Goal: Transaction & Acquisition: Purchase product/service

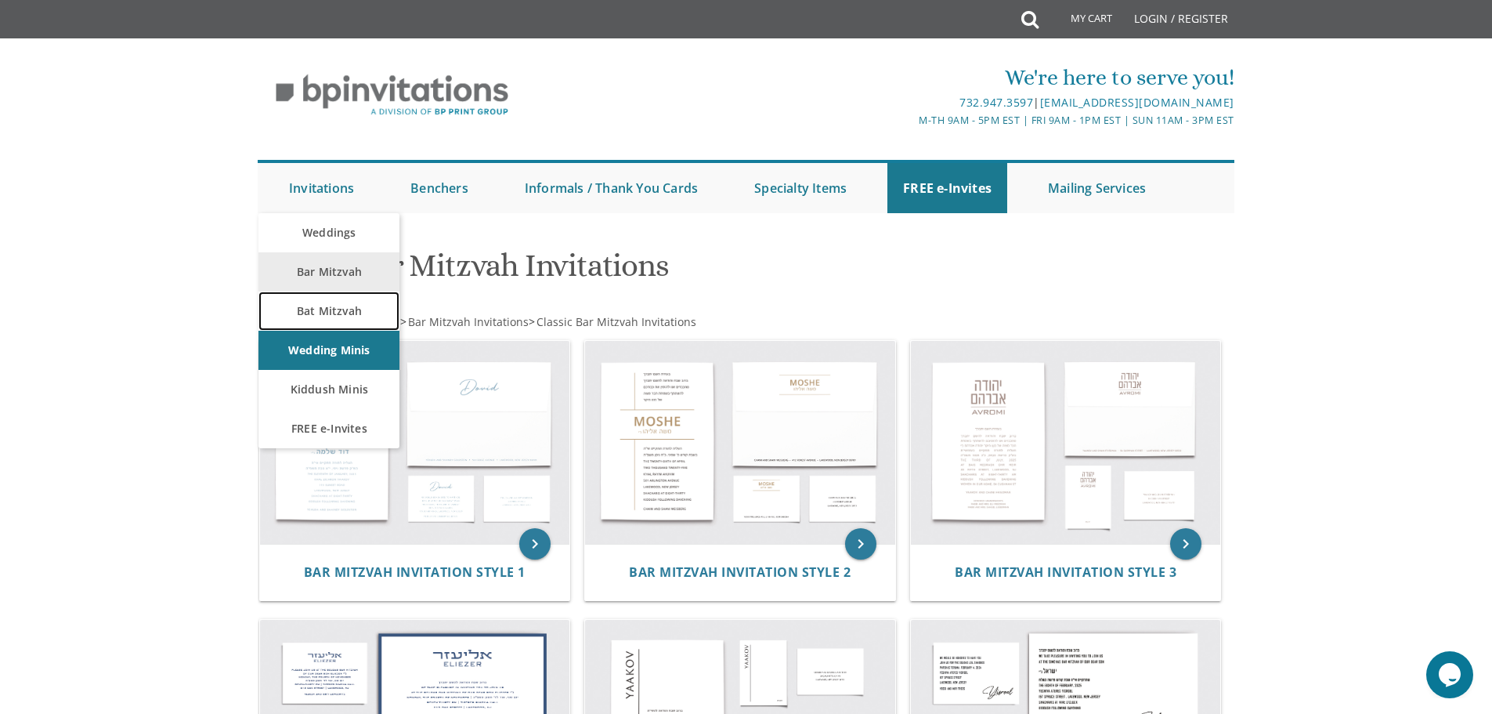
click at [332, 292] on link "Bat Mitzvah" at bounding box center [329, 310] width 141 height 39
click at [331, 261] on link "Bar Mitzvah" at bounding box center [329, 271] width 141 height 39
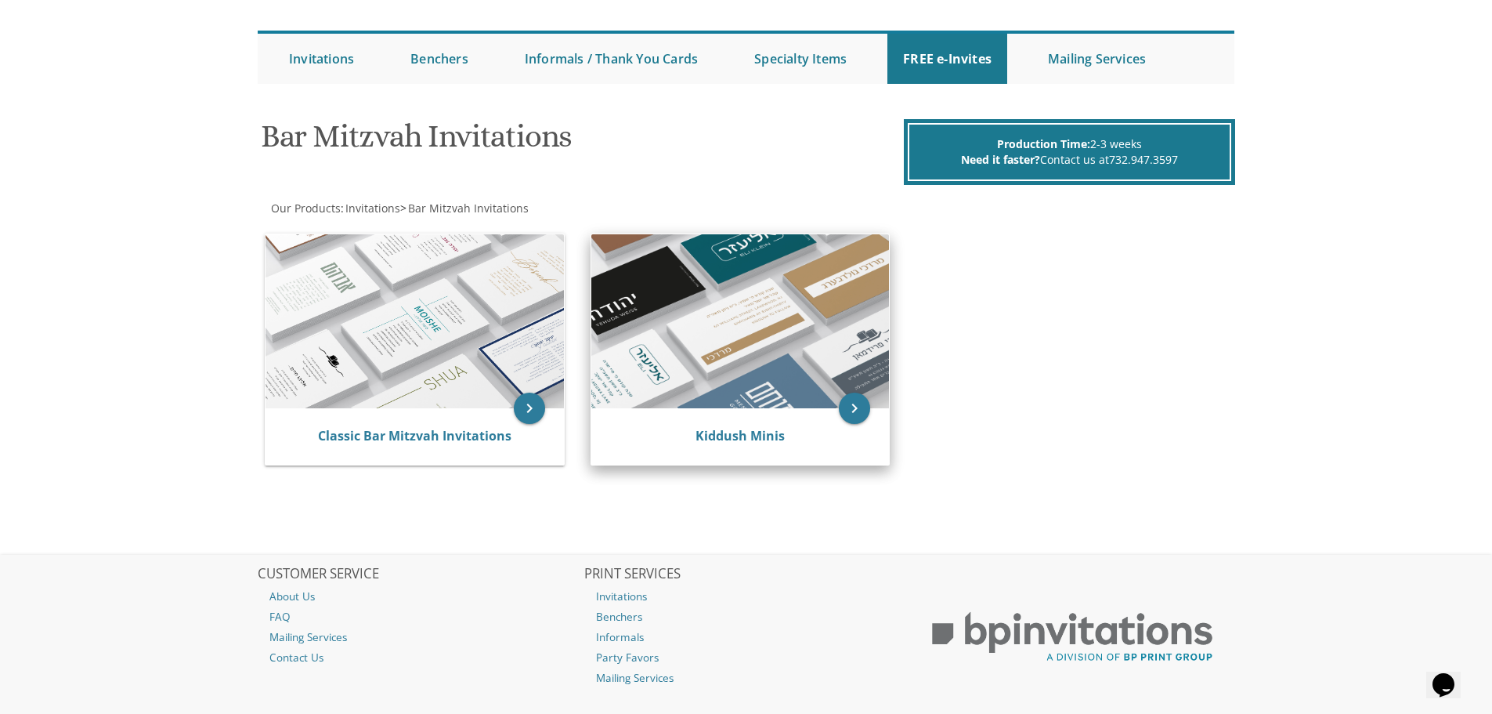
scroll to position [157, 0]
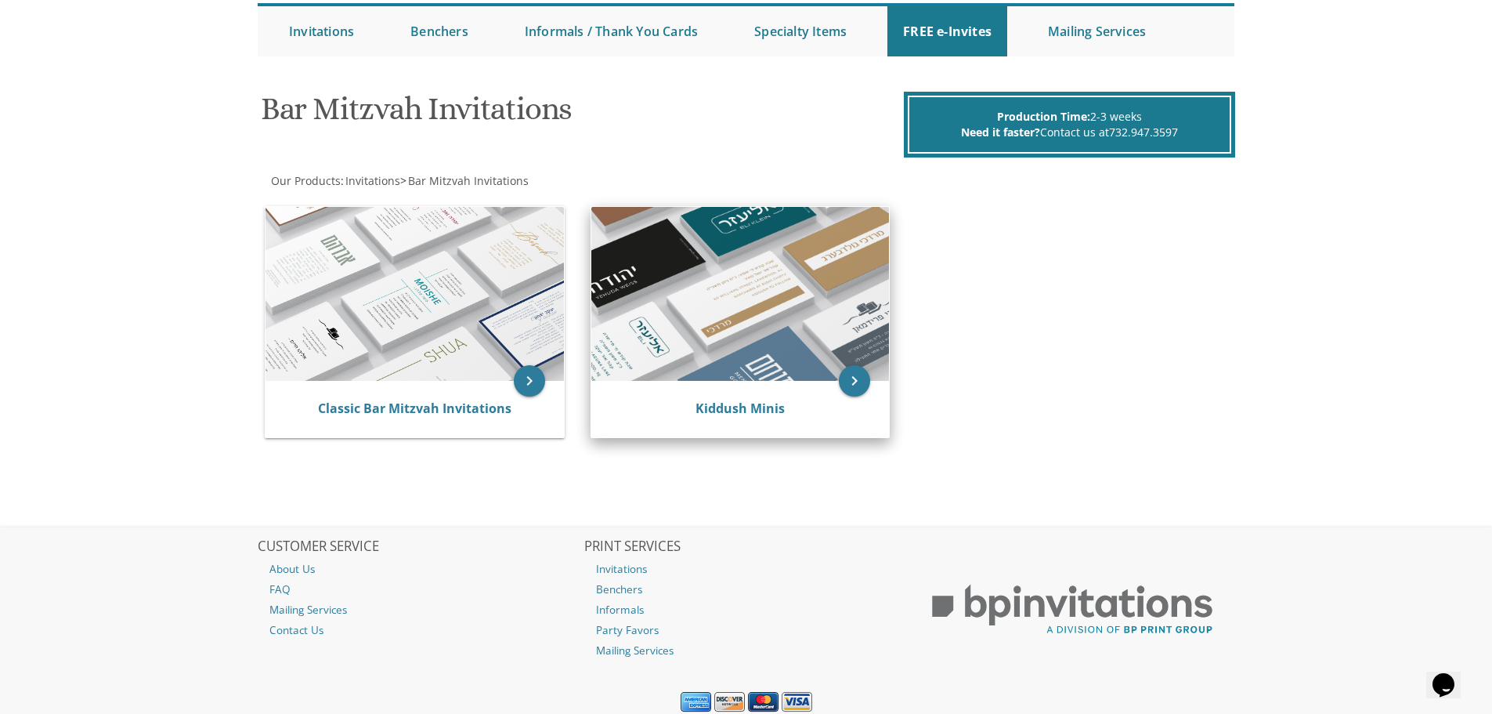
click at [648, 333] on img at bounding box center [740, 294] width 298 height 174
click at [776, 402] on link "Kiddush Minis" at bounding box center [740, 408] width 89 height 17
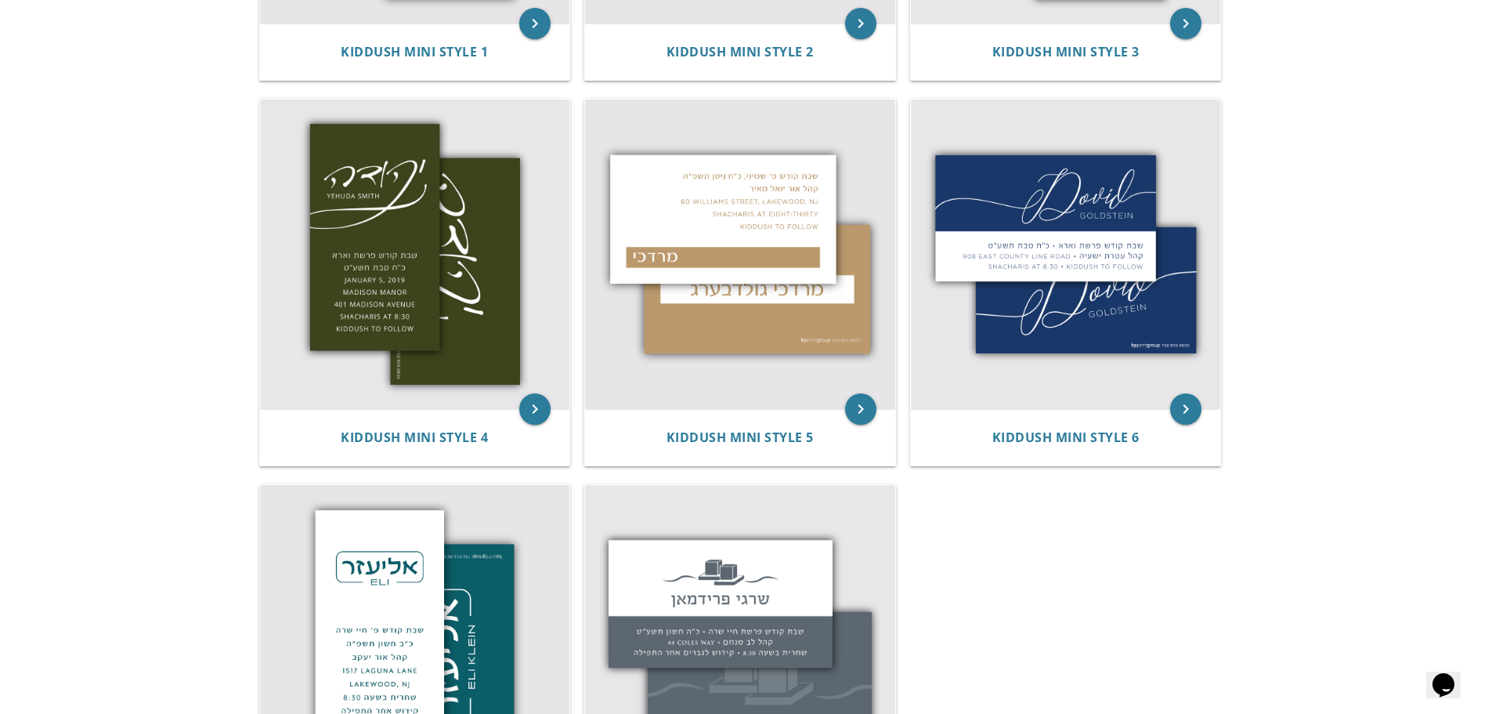
scroll to position [313, 0]
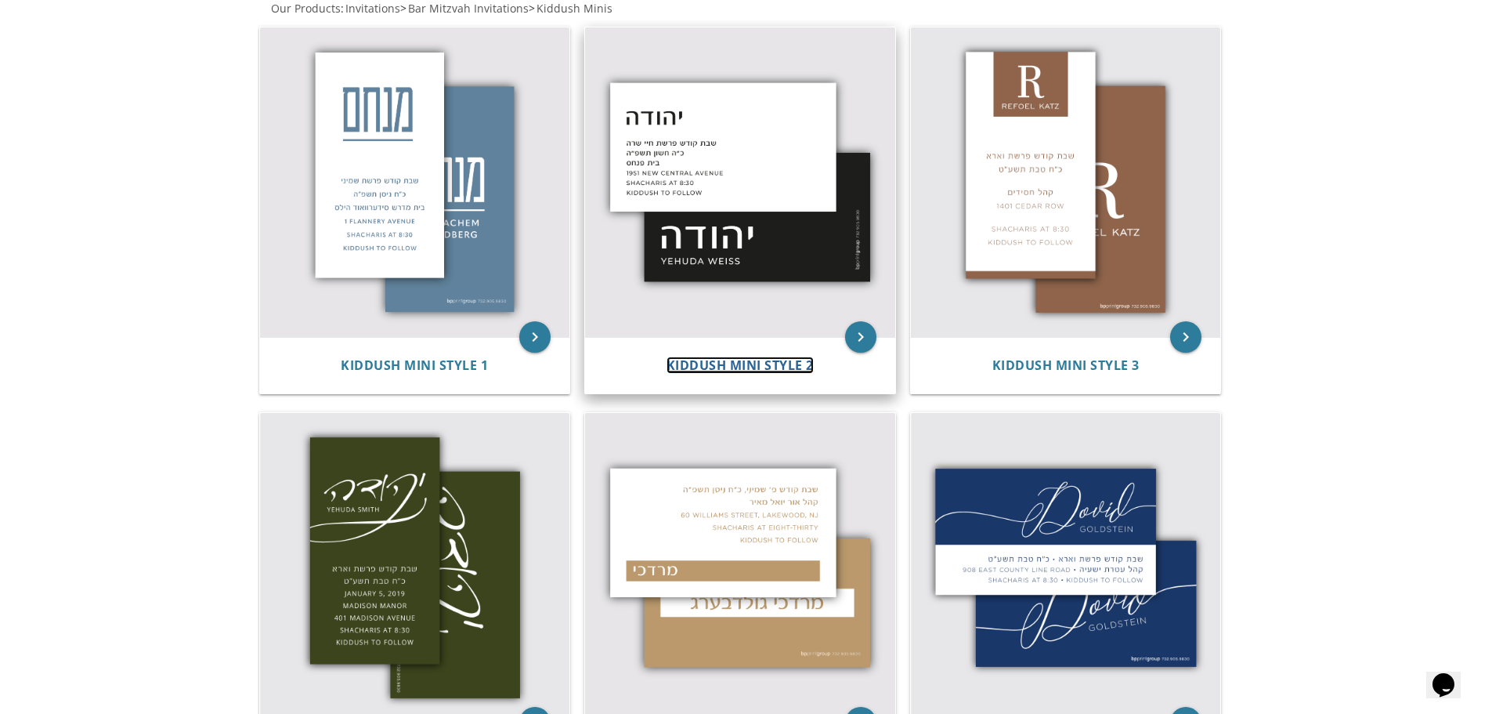
click at [787, 370] on span "Kiddush Mini Style 2" at bounding box center [740, 364] width 147 height 17
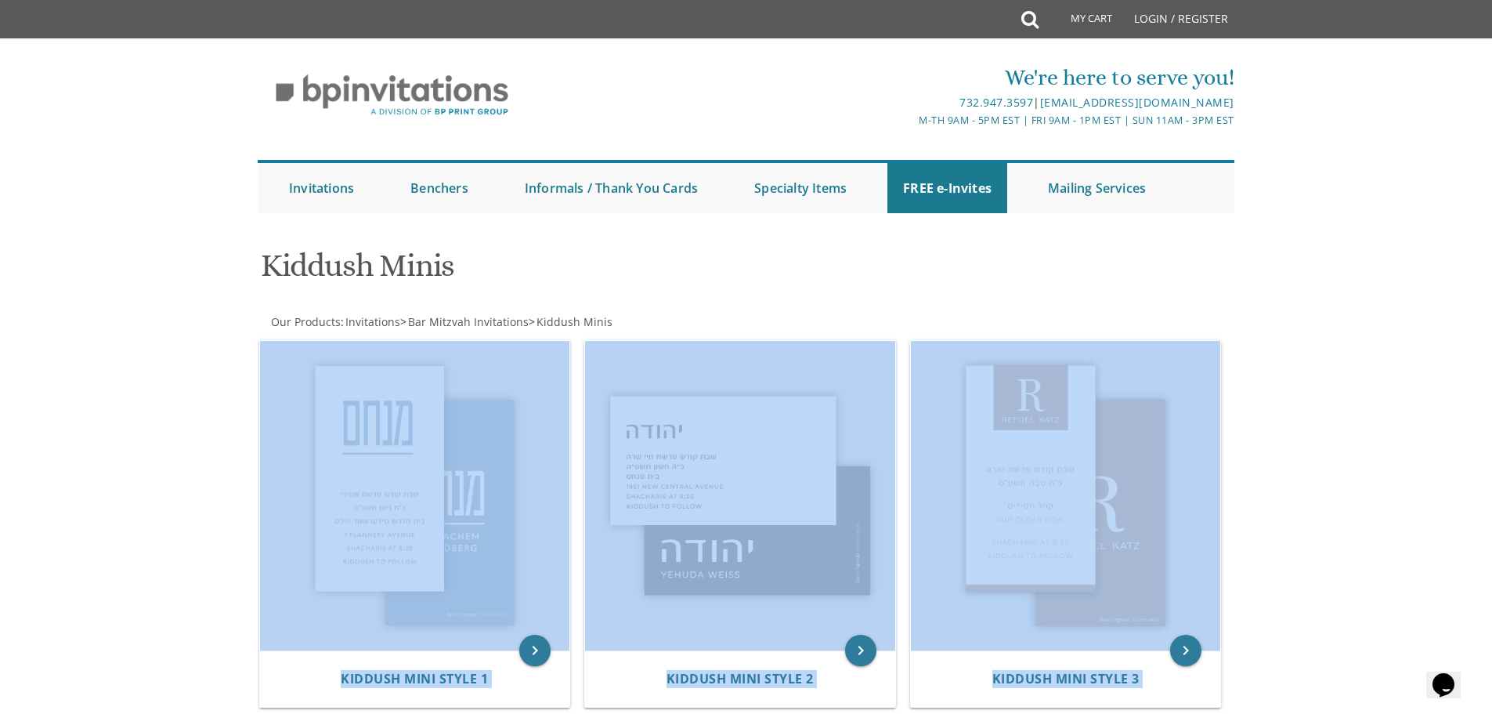
drag, startPoint x: 981, startPoint y: 392, endPoint x: 201, endPoint y: 324, distance: 782.4
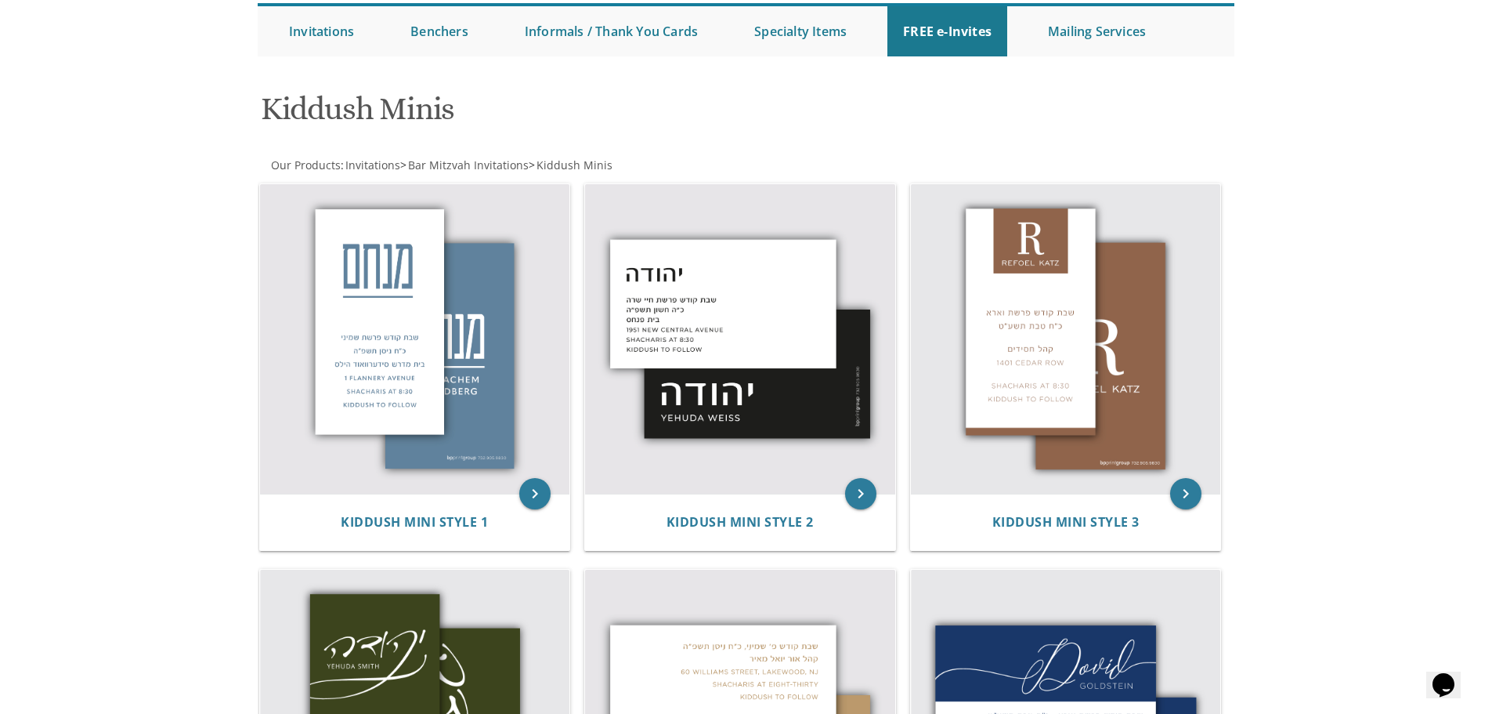
scroll to position [235, 0]
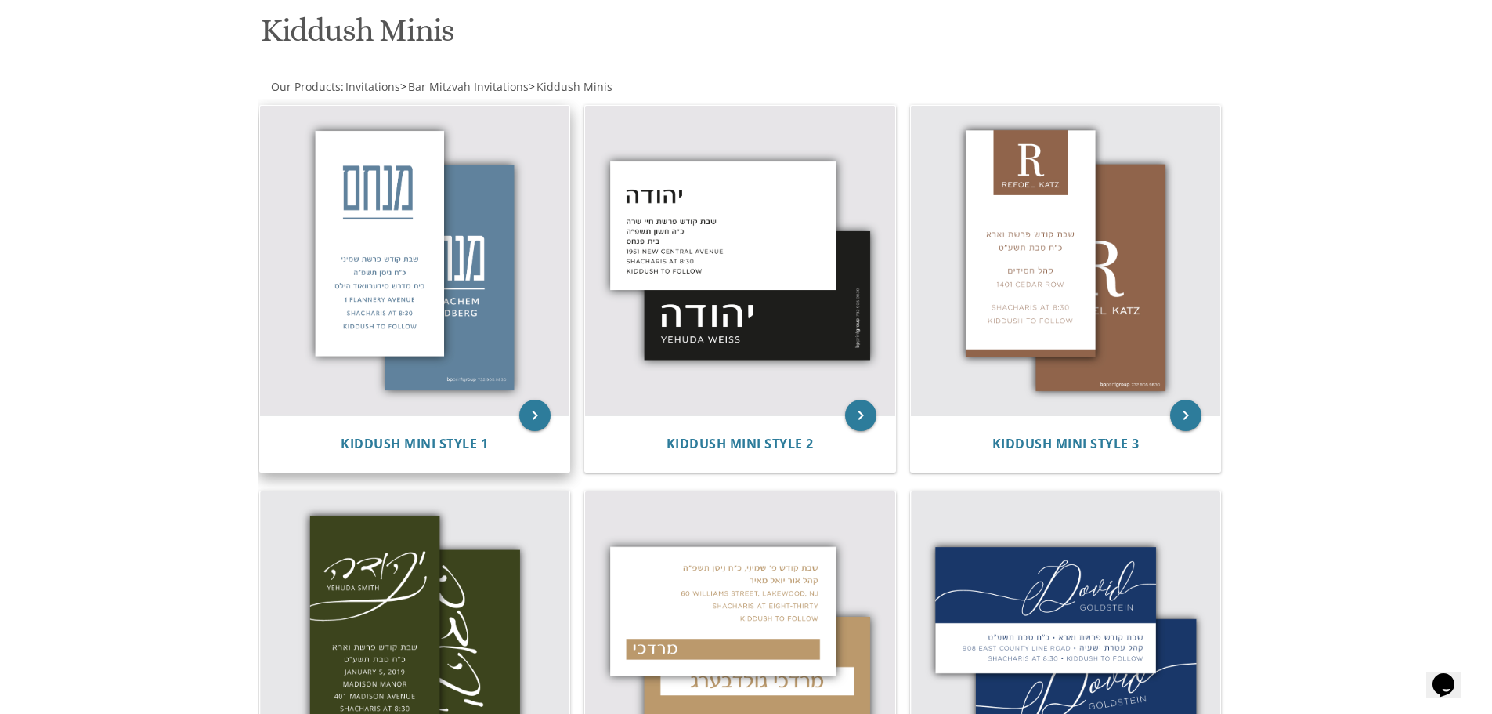
click at [516, 282] on img at bounding box center [415, 261] width 310 height 310
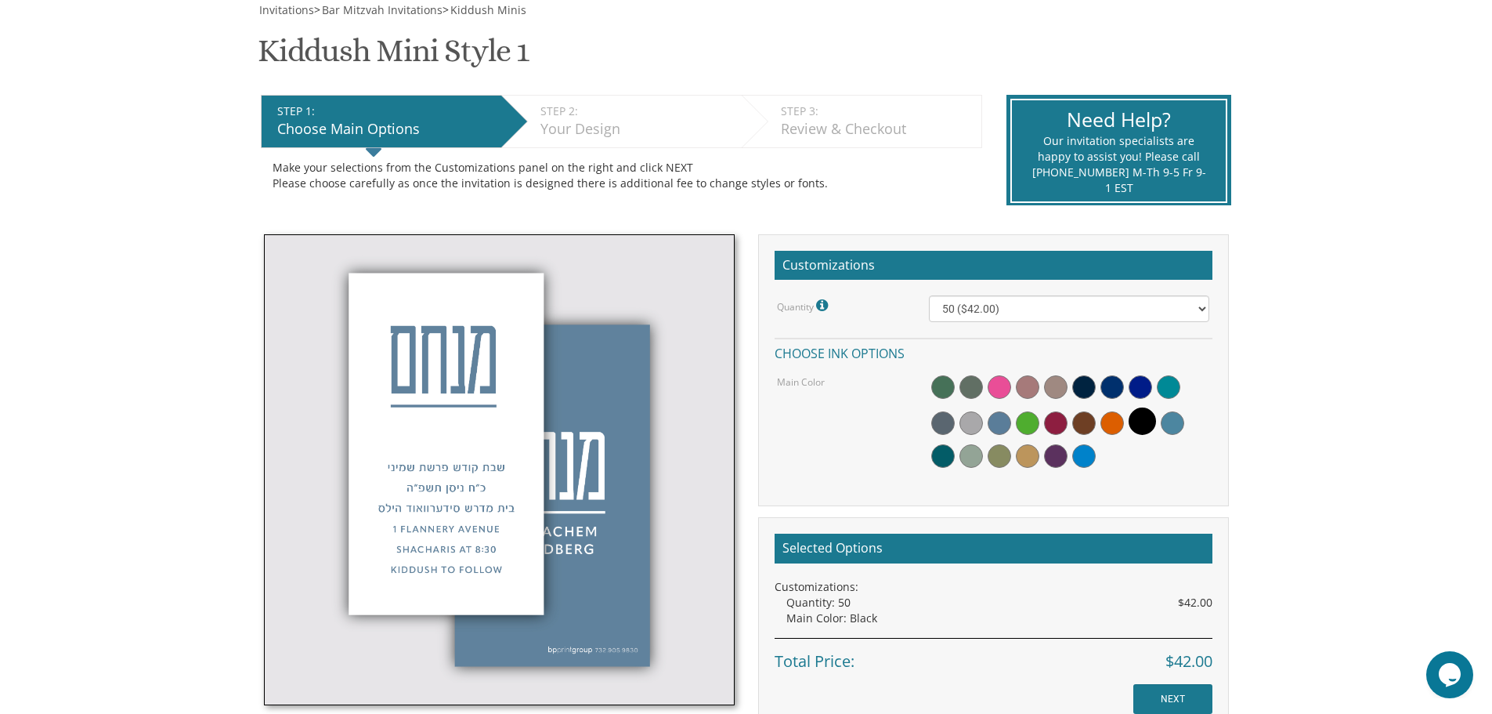
scroll to position [235, 0]
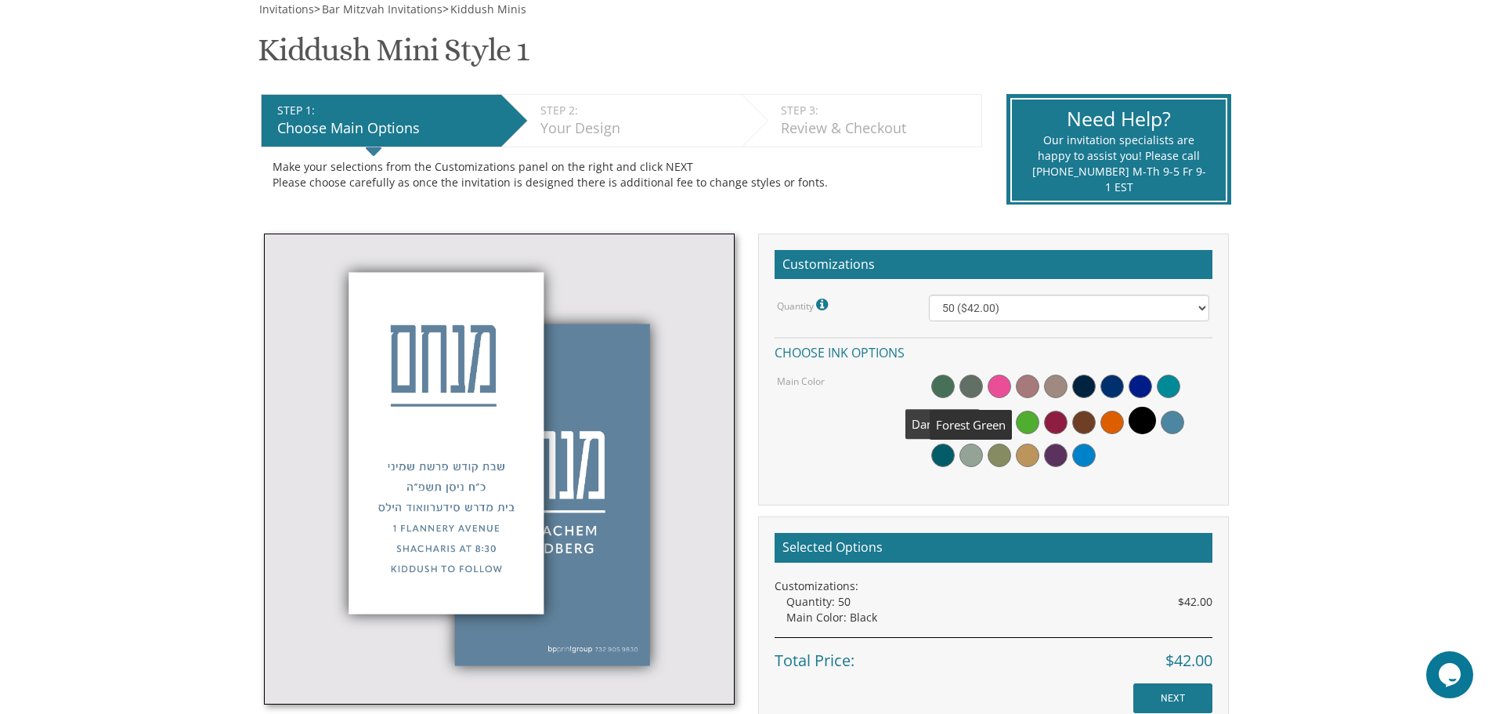
click at [942, 375] on span at bounding box center [944, 386] width 24 height 24
click at [971, 375] on div at bounding box center [1069, 422] width 280 height 101
click at [971, 390] on span at bounding box center [976, 390] width 24 height 24
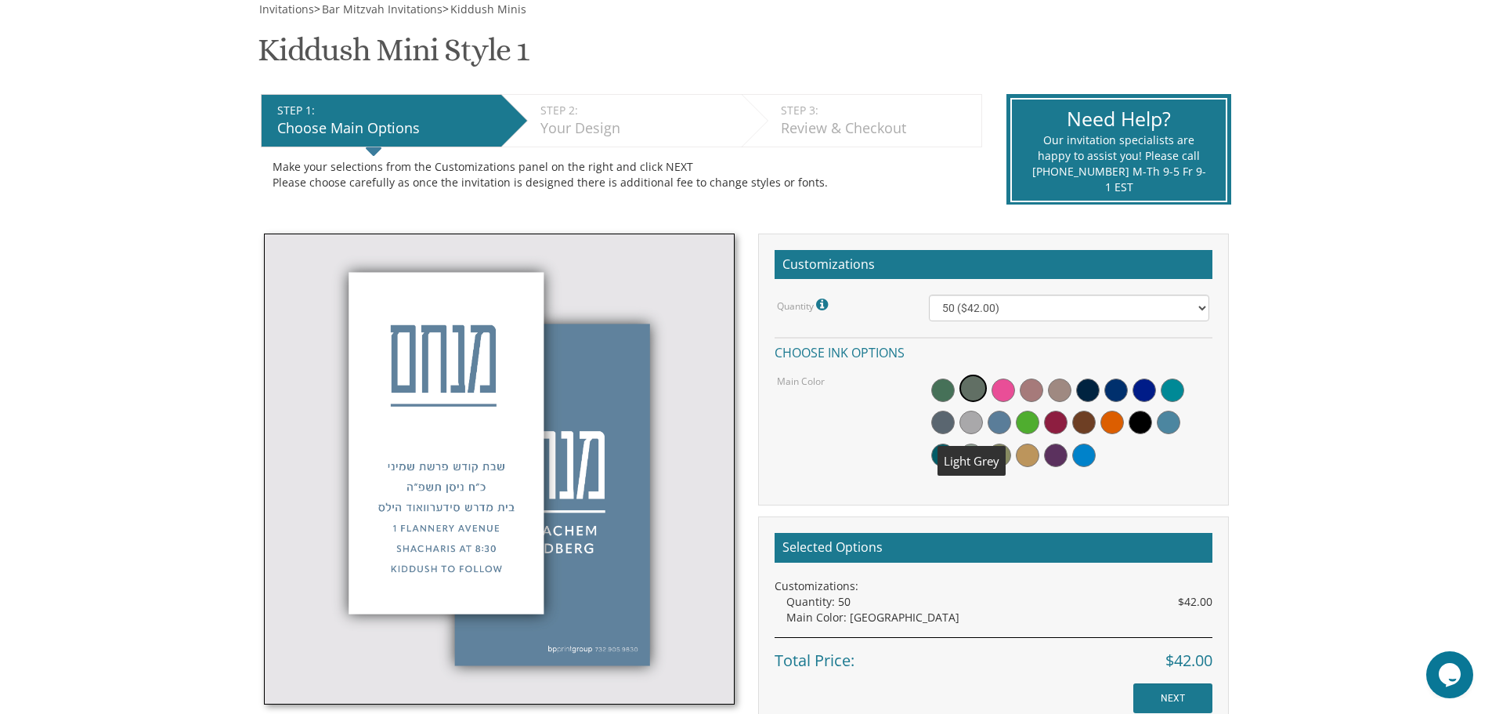
drag, startPoint x: 962, startPoint y: 443, endPoint x: 946, endPoint y: 447, distance: 16.4
click at [961, 444] on div at bounding box center [1069, 422] width 280 height 101
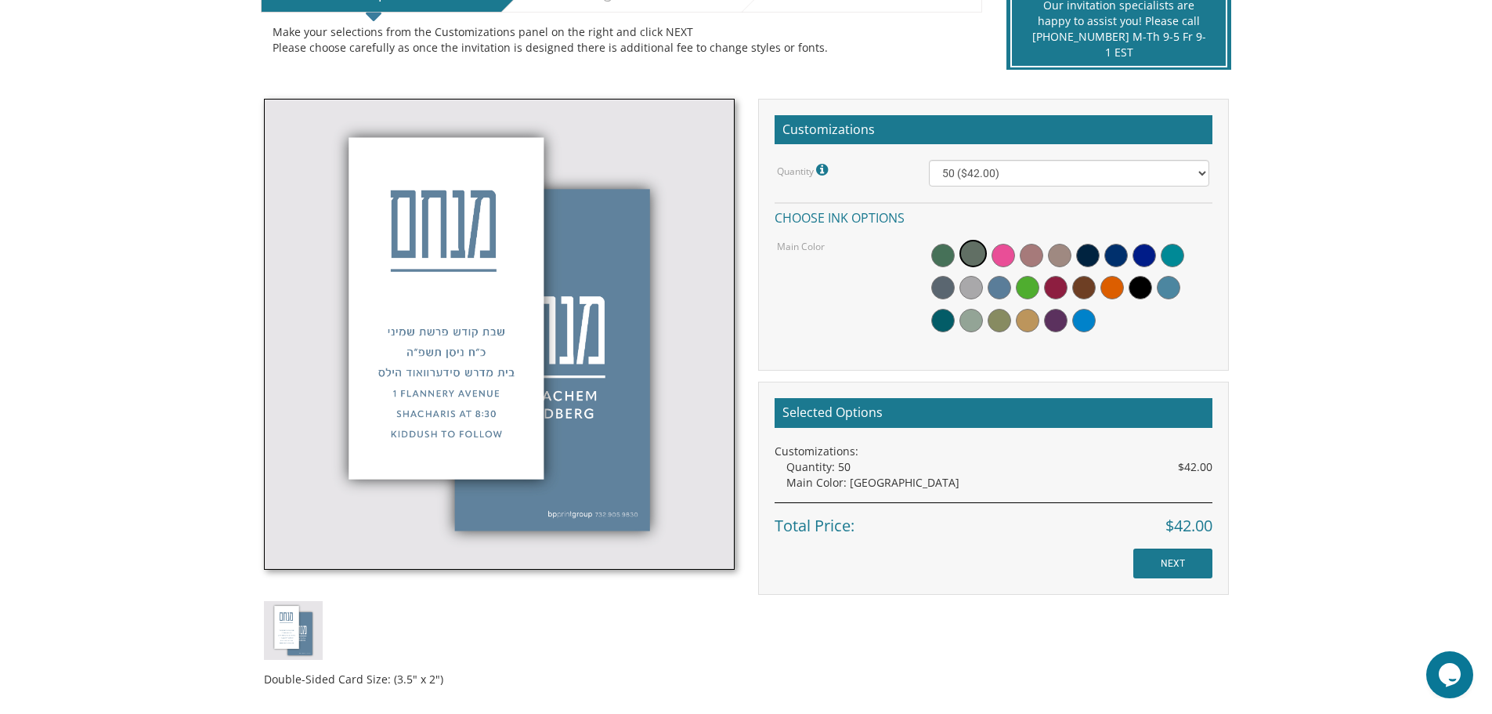
scroll to position [392, 0]
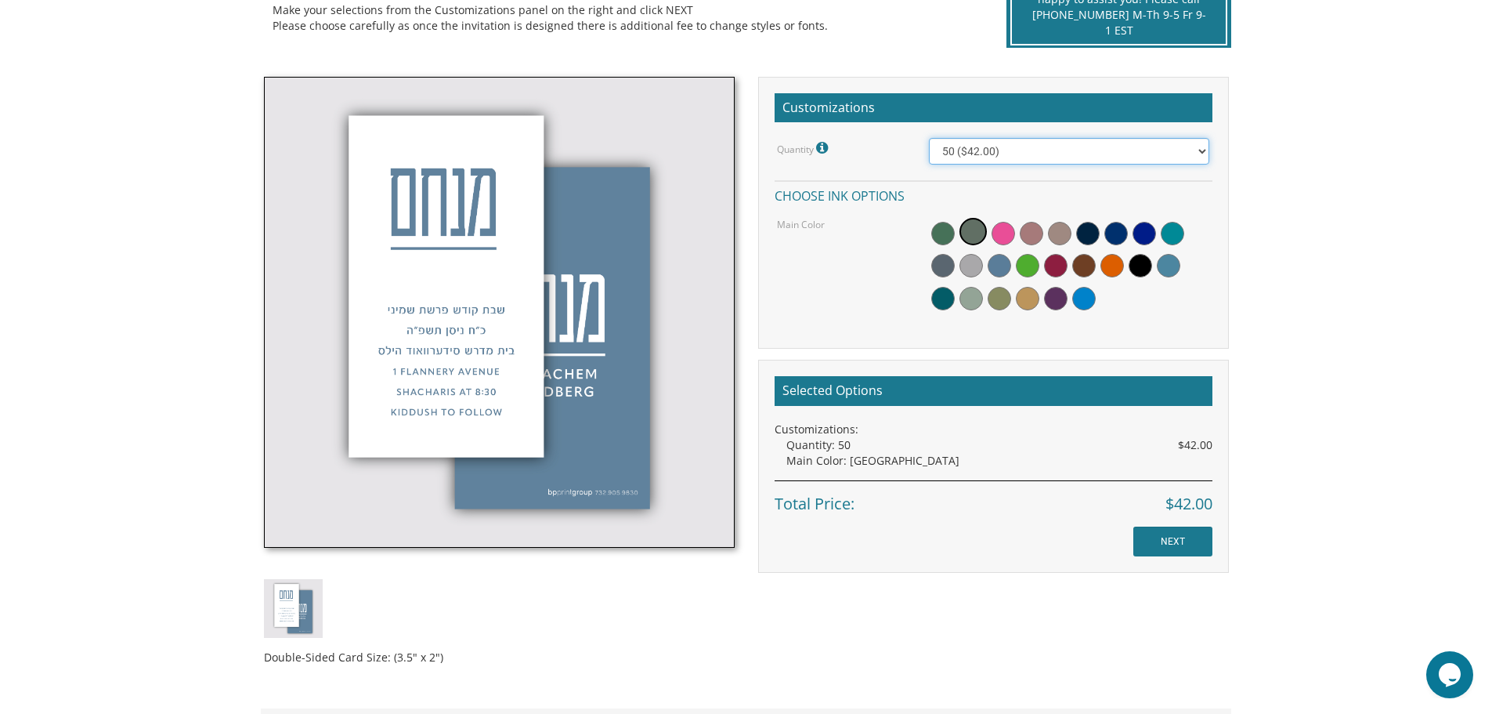
click at [1055, 154] on select "50 ($42.00) 100 ($48.00) 150 ($54.00) 200 ($60.00) 250 ($66.00) 300 ($72.00)" at bounding box center [1069, 151] width 280 height 27
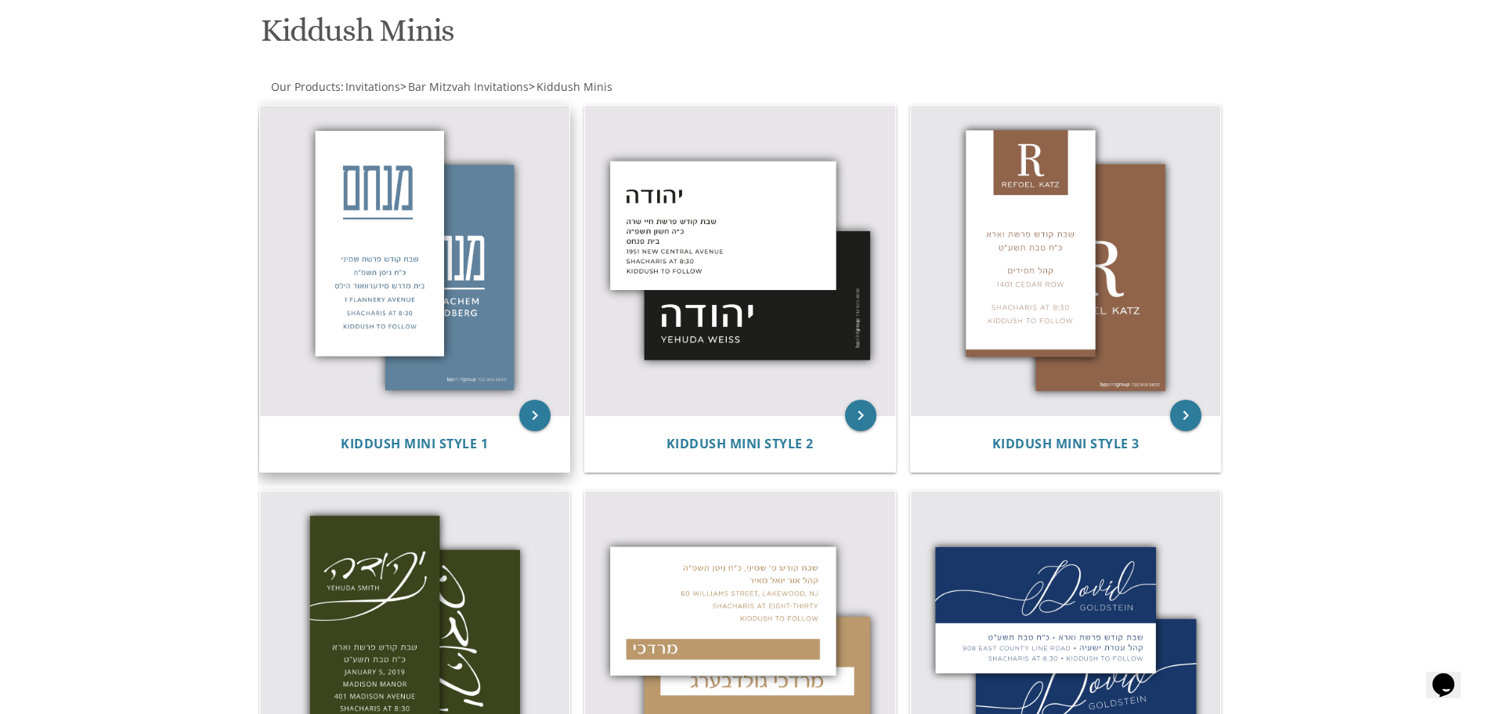
click at [447, 284] on img at bounding box center [415, 261] width 310 height 310
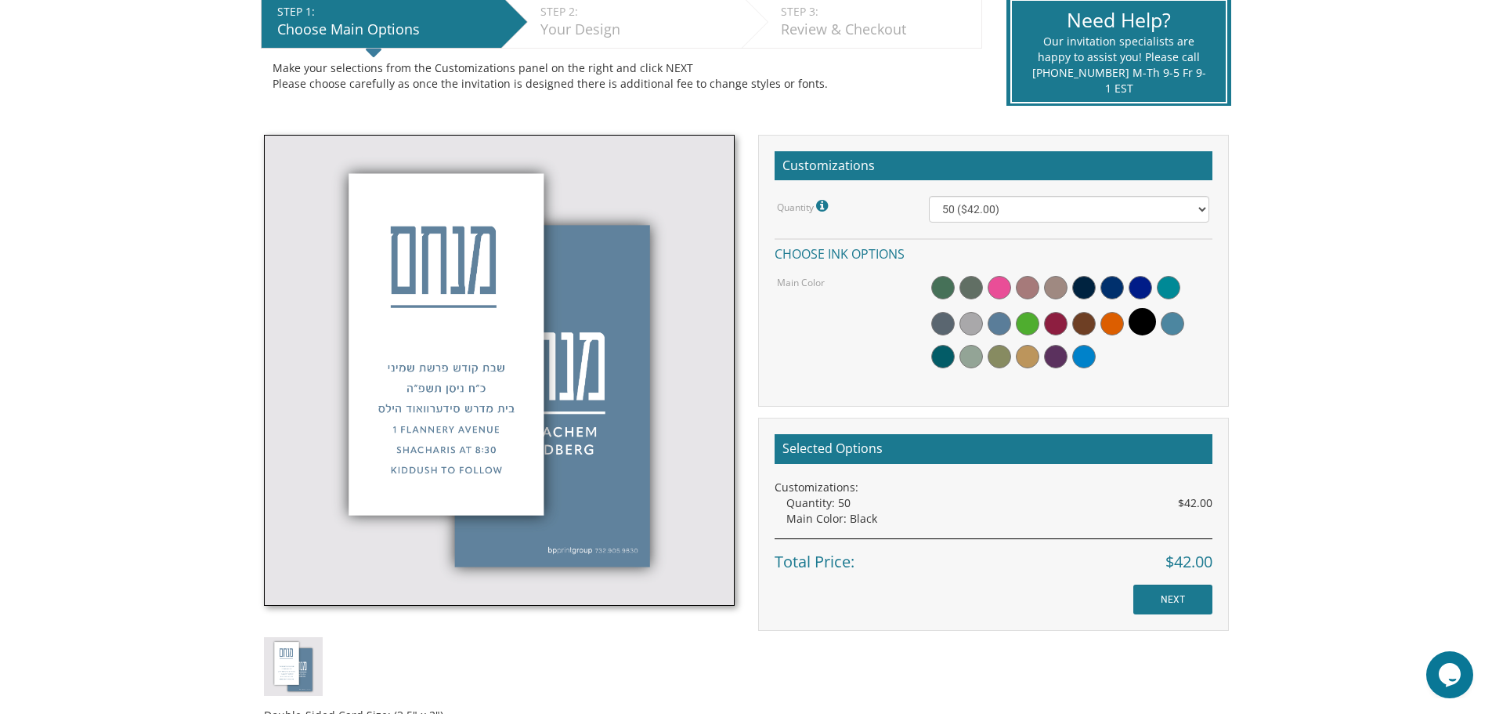
scroll to position [392, 0]
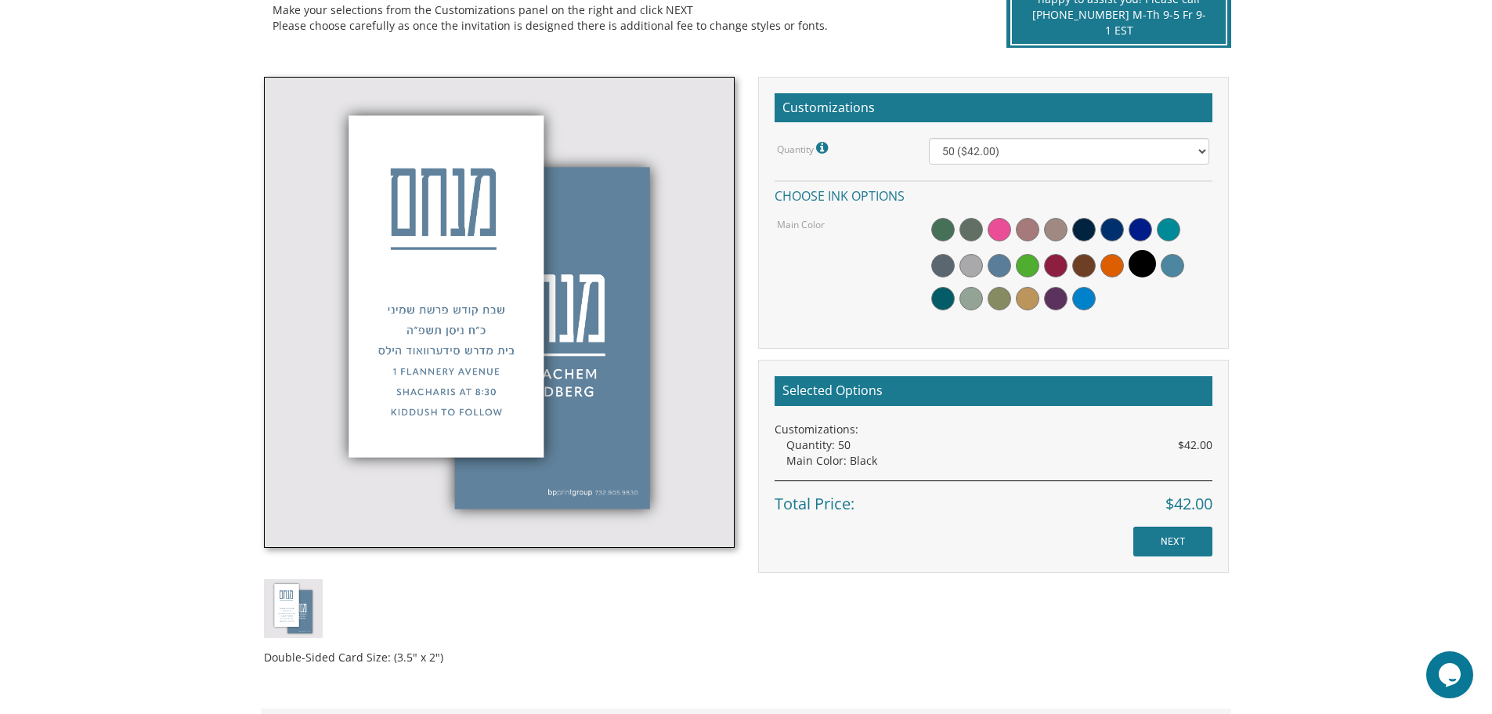
click at [1005, 260] on span at bounding box center [1000, 266] width 24 height 24
click at [1004, 255] on span at bounding box center [1001, 263] width 27 height 27
click at [1004, 257] on span at bounding box center [1001, 263] width 27 height 27
click at [1179, 549] on input "NEXT" at bounding box center [1173, 541] width 79 height 30
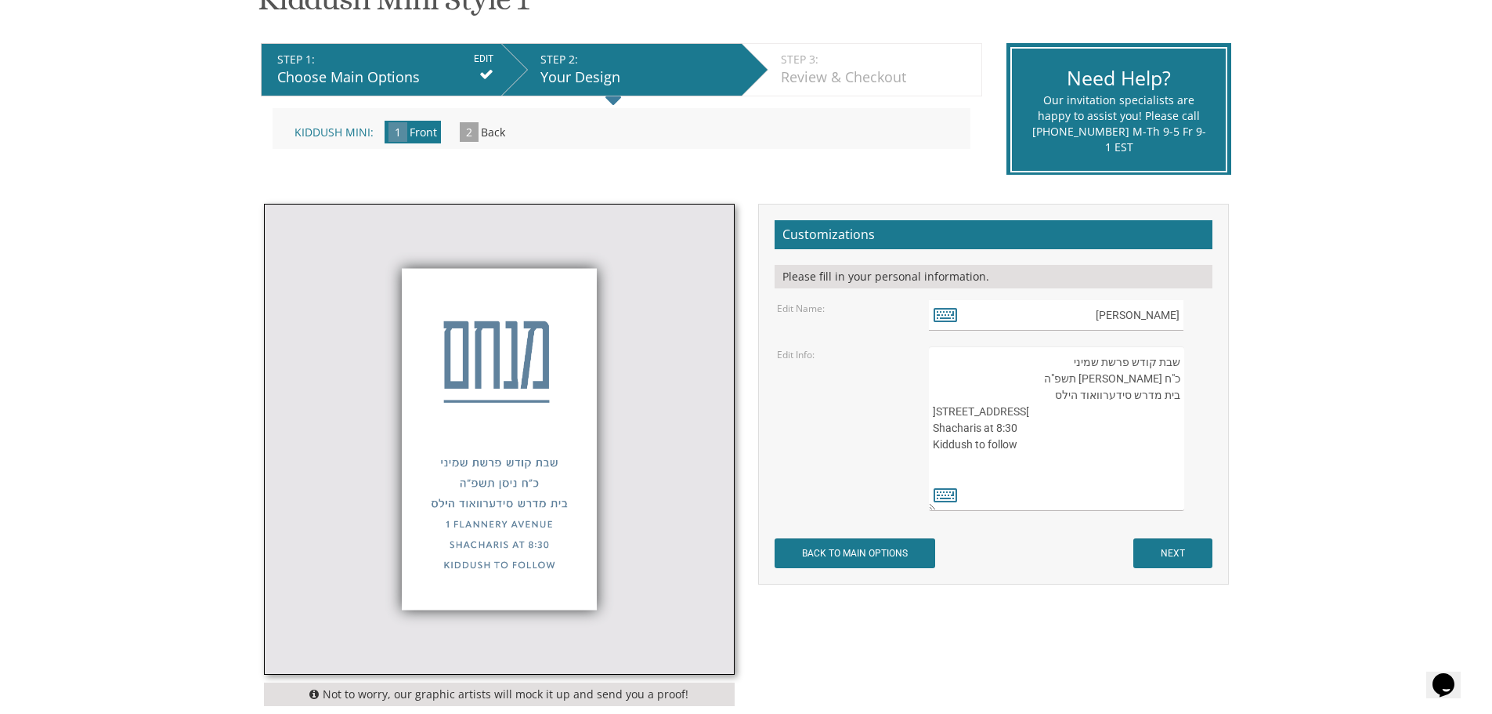
scroll to position [313, 0]
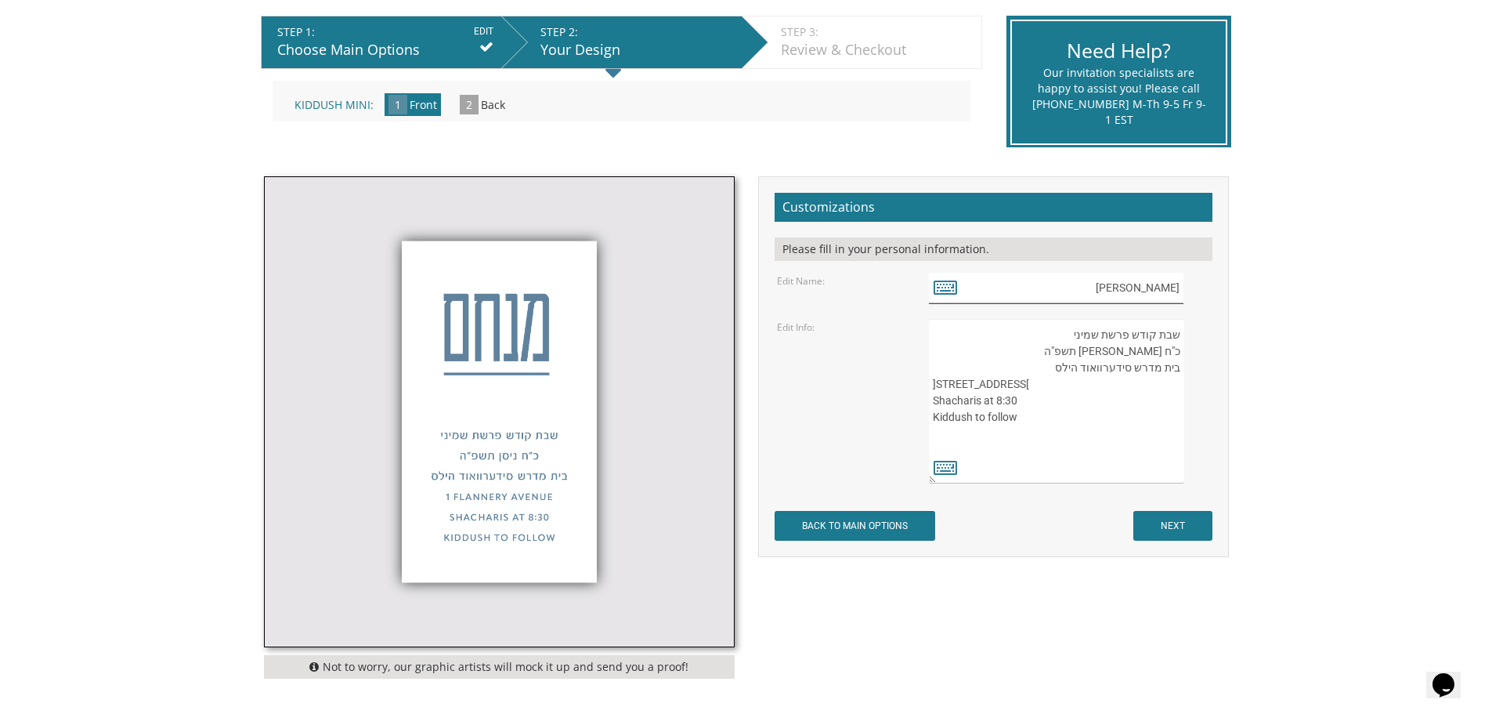
drag, startPoint x: 1093, startPoint y: 288, endPoint x: 1209, endPoint y: 282, distance: 116.1
click at [1209, 282] on div "מנחם" at bounding box center [1069, 288] width 280 height 31
click at [952, 289] on icon at bounding box center [946, 287] width 24 height 22
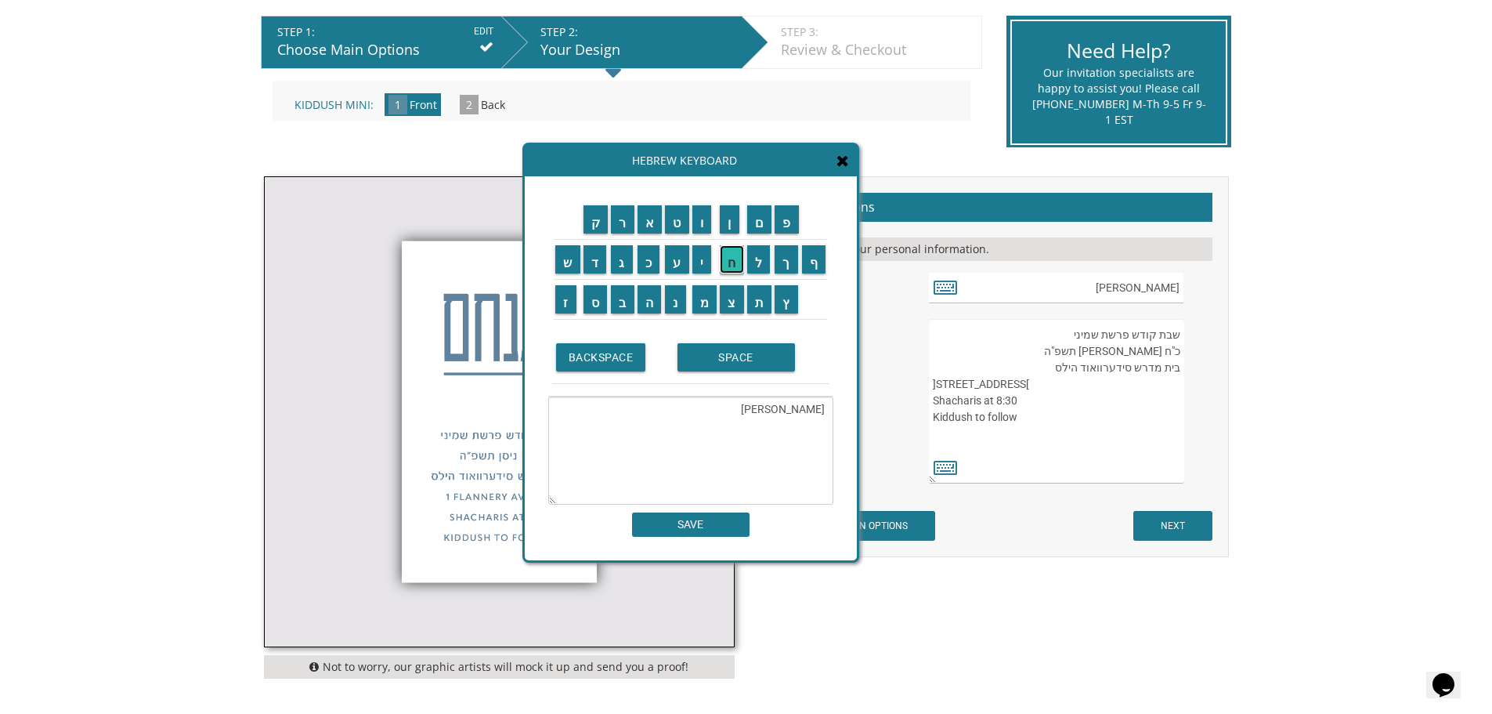
click at [738, 263] on input "ח" at bounding box center [732, 259] width 24 height 28
type textarea "מ"
click at [740, 269] on input "ח" at bounding box center [732, 259] width 24 height 28
click at [703, 261] on input "י" at bounding box center [703, 259] width 20 height 28
click at [703, 260] on input "י" at bounding box center [703, 259] width 20 height 28
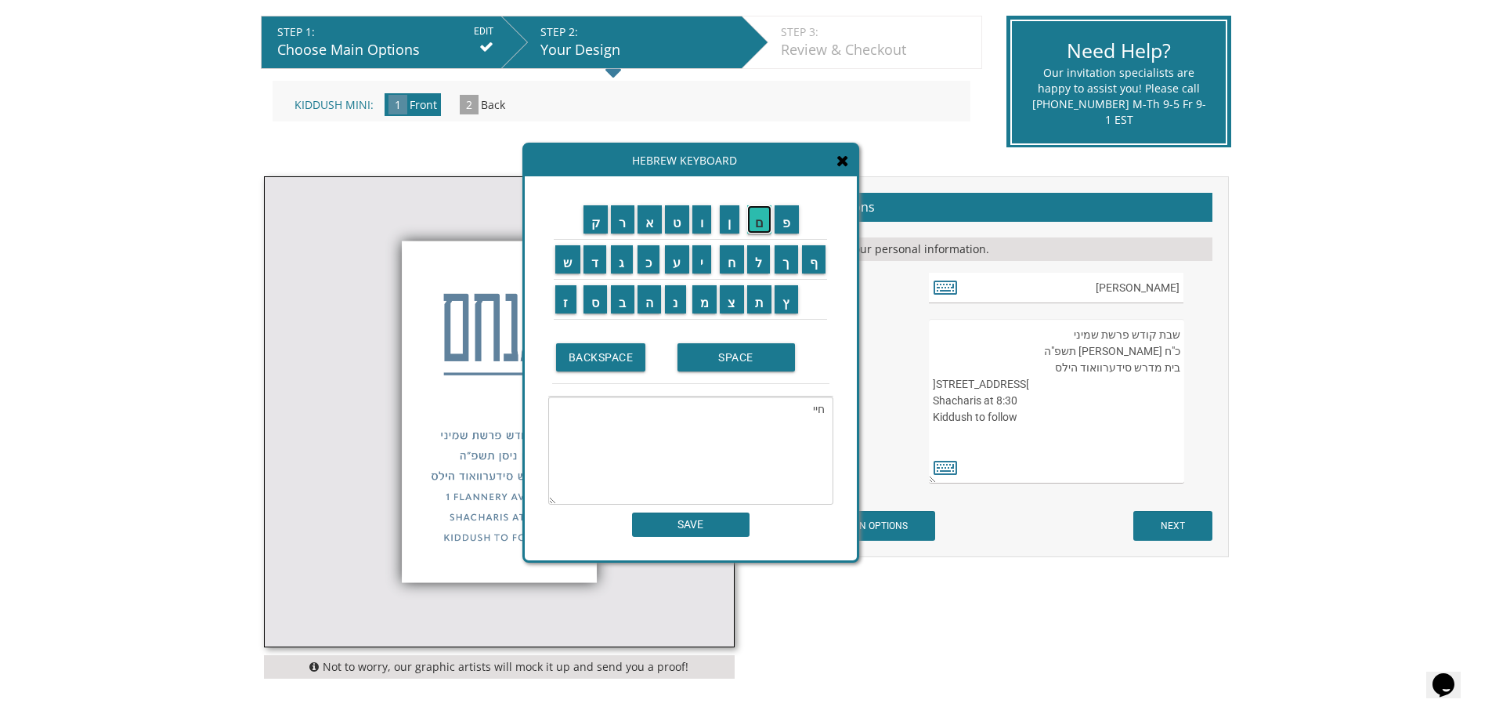
click at [765, 226] on input "ם" at bounding box center [759, 219] width 25 height 28
type textarea "חיים"
click at [678, 529] on input "SAVE" at bounding box center [691, 524] width 118 height 24
type input "חיים"
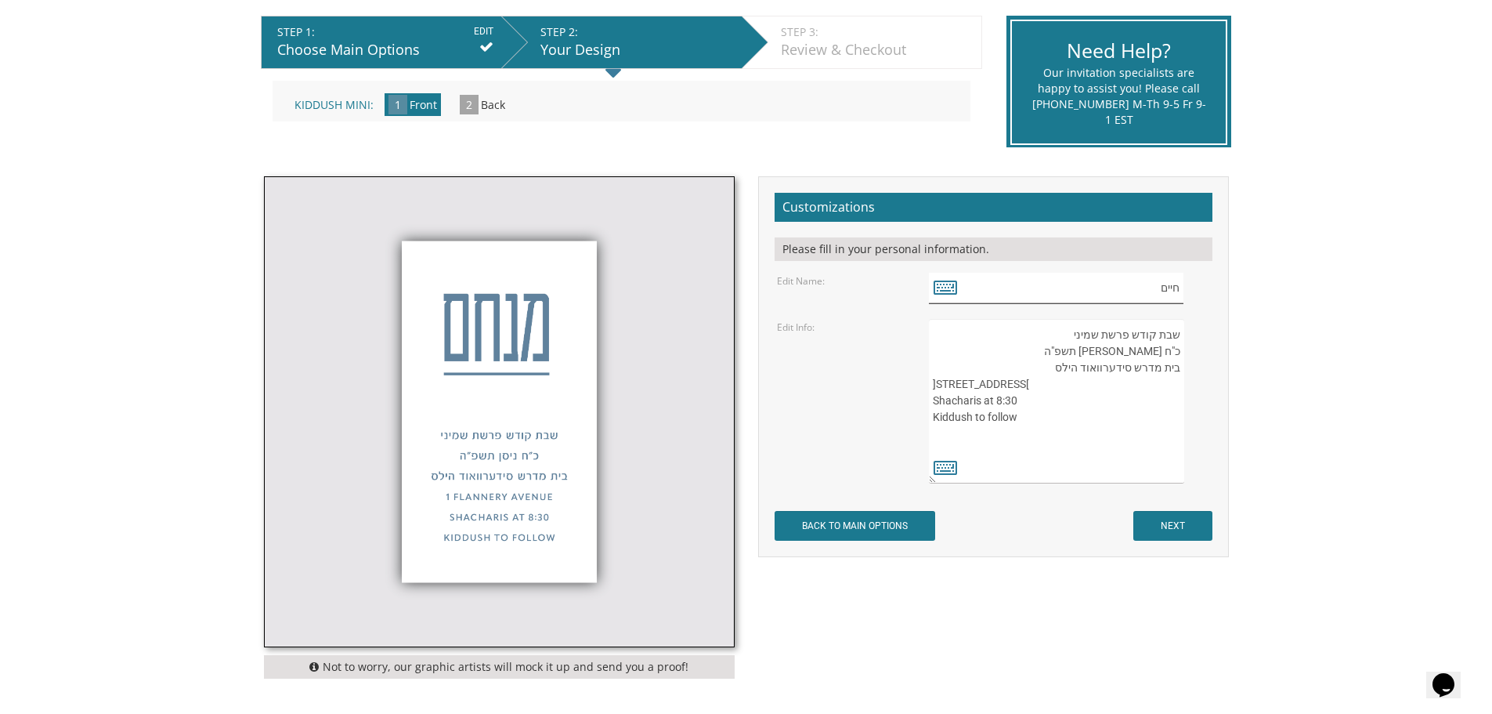
scroll to position [392, 0]
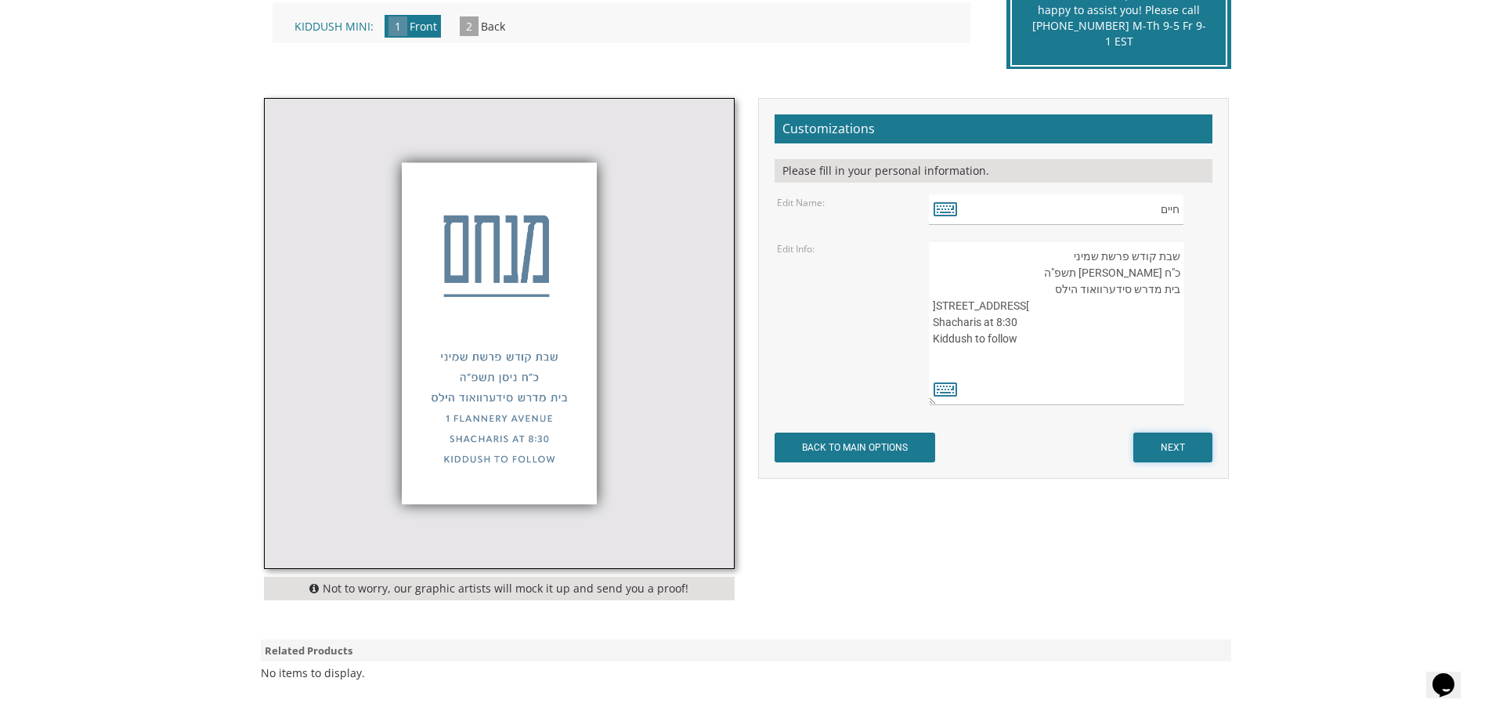
click at [1168, 448] on input "NEXT" at bounding box center [1173, 447] width 79 height 30
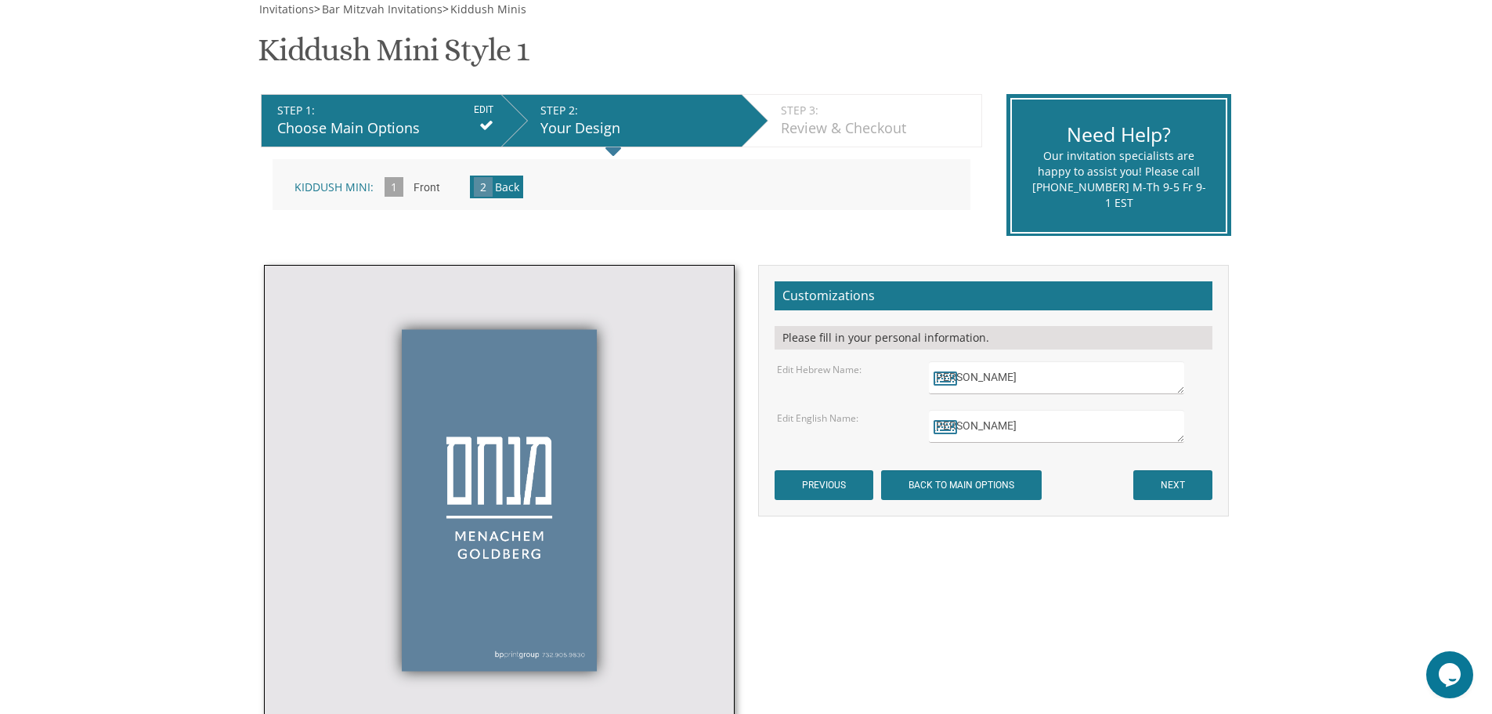
scroll to position [313, 0]
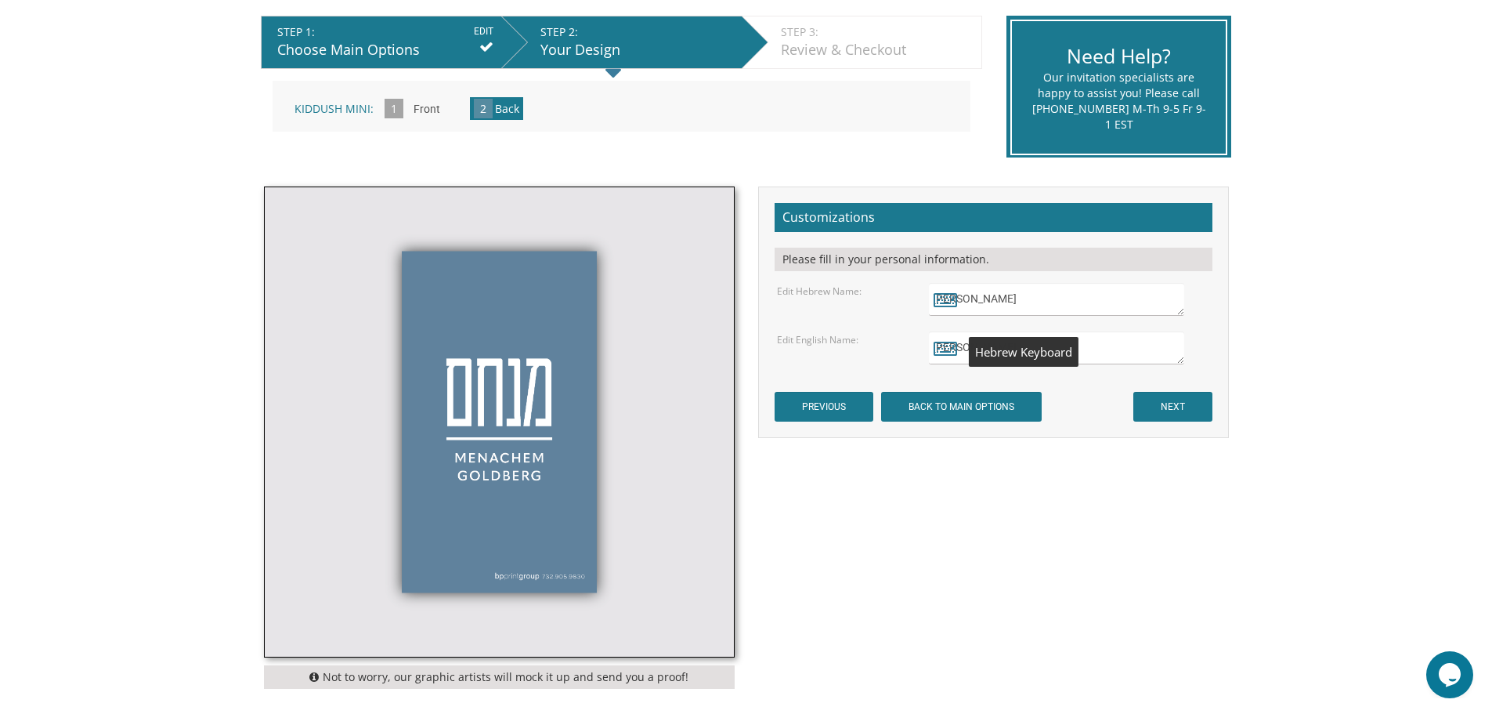
drag, startPoint x: 1044, startPoint y: 354, endPoint x: 896, endPoint y: 345, distance: 148.4
click at [895, 348] on div "Edit English Name: Menachem Goldberg" at bounding box center [993, 347] width 456 height 33
click at [1109, 304] on textarea "מנחם" at bounding box center [1056, 299] width 255 height 33
click at [927, 297] on div "[PERSON_NAME]" at bounding box center [1069, 299] width 304 height 33
click at [948, 297] on icon at bounding box center [946, 299] width 24 height 22
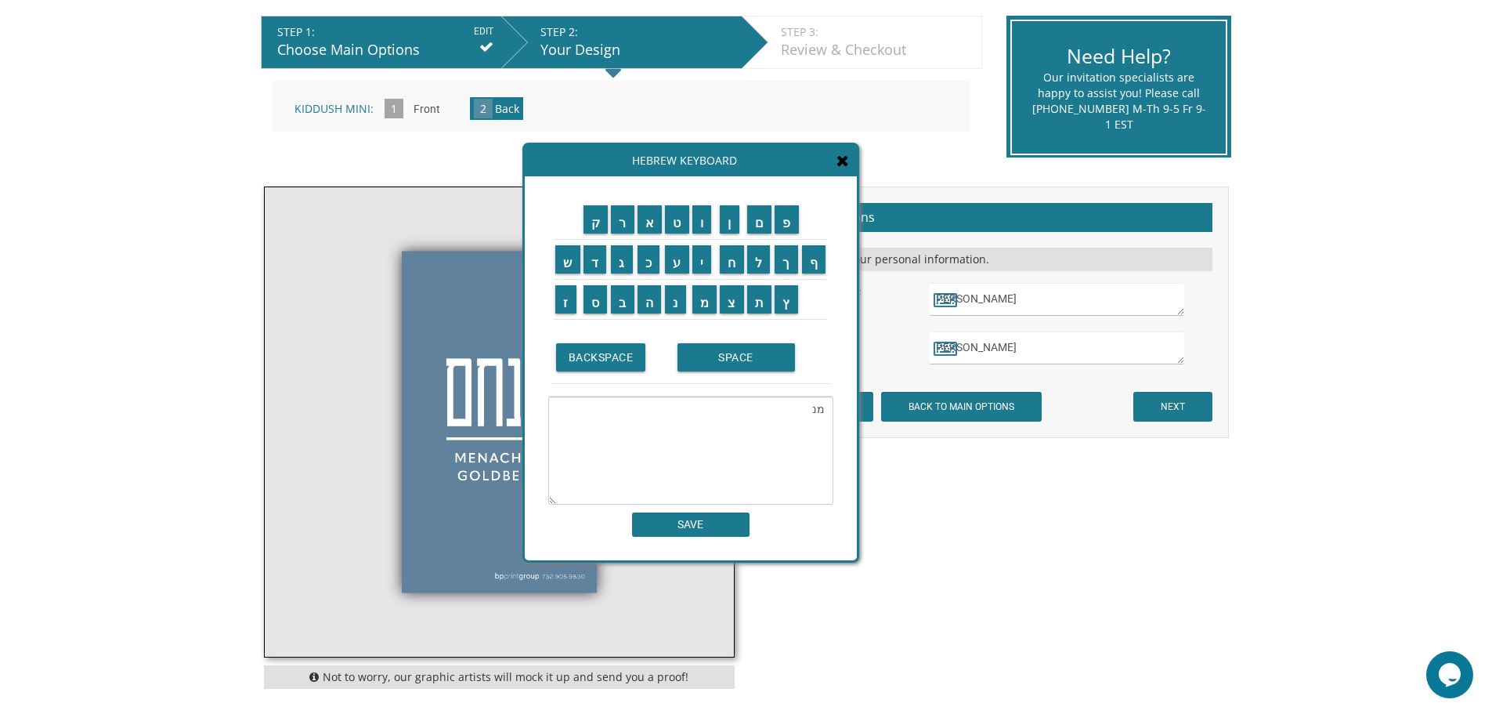
type textarea "מ"
click at [744, 266] on input "ח" at bounding box center [732, 259] width 24 height 28
click at [707, 266] on input "י" at bounding box center [703, 259] width 20 height 28
click at [758, 213] on input "ם" at bounding box center [759, 219] width 25 height 28
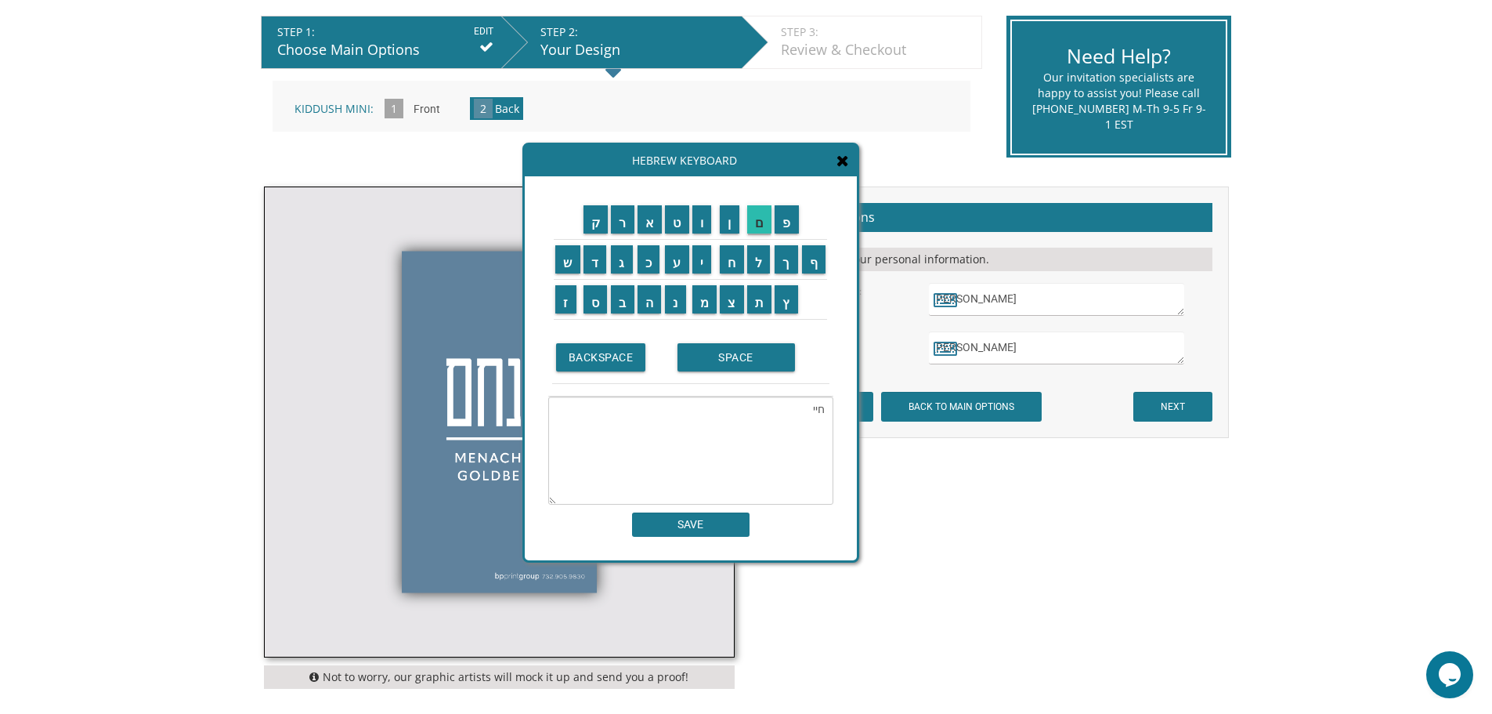
type textarea "חיים"
click at [695, 531] on input "SAVE" at bounding box center [691, 524] width 118 height 24
type textarea "חיים"
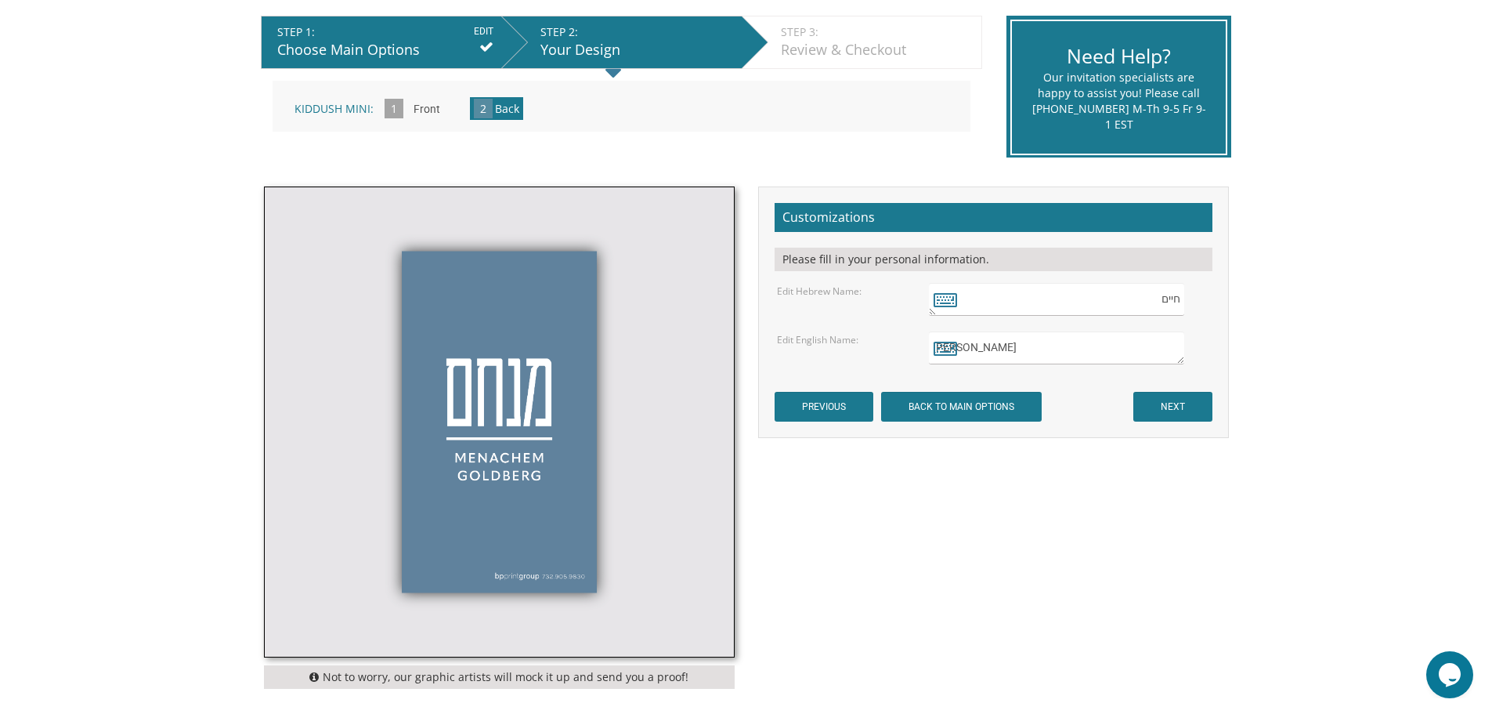
drag, startPoint x: 1040, startPoint y: 353, endPoint x: 837, endPoint y: 342, distance: 204.0
click at [837, 342] on div "Edit English Name: Menachem Goldberg" at bounding box center [993, 347] width 456 height 33
type textarea "Chaim Astor"
click at [1153, 407] on input "NEXT" at bounding box center [1173, 407] width 79 height 30
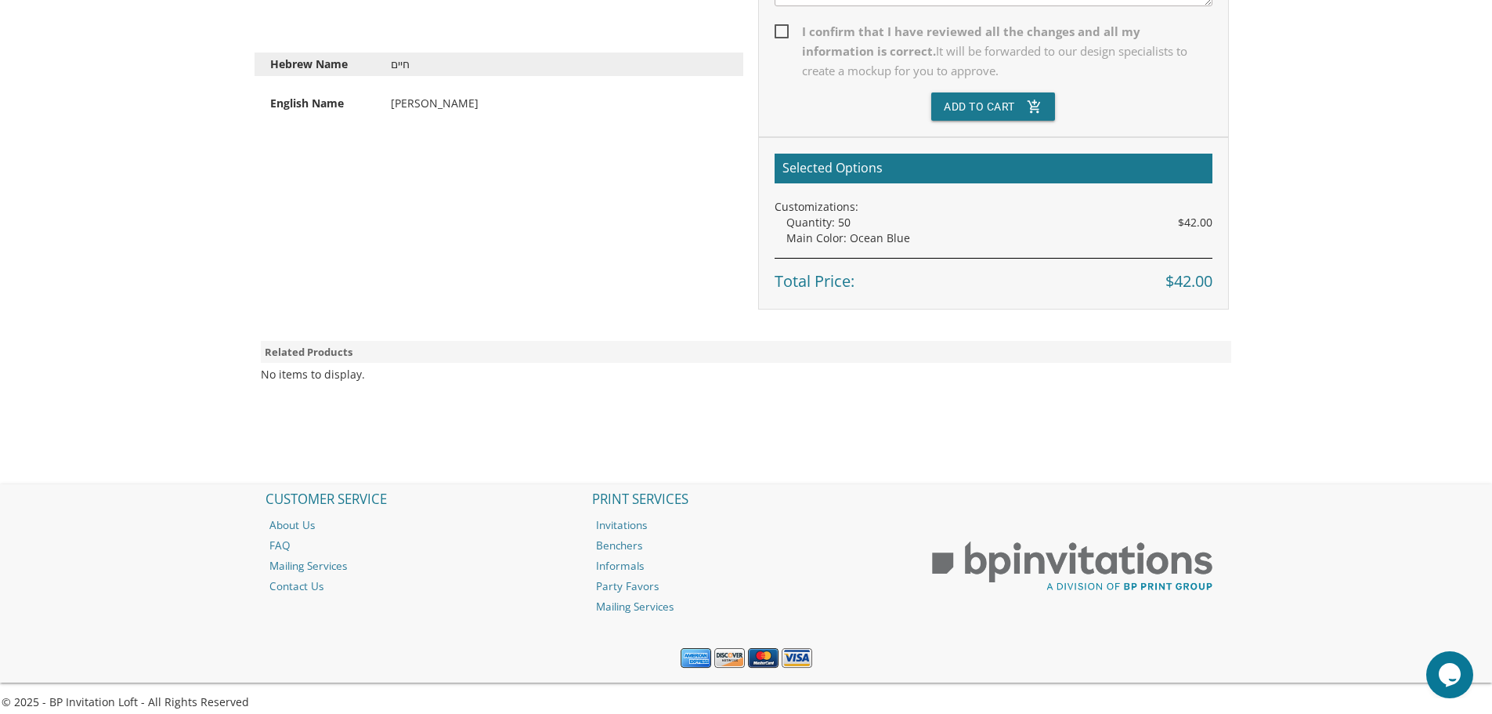
scroll to position [638, 0]
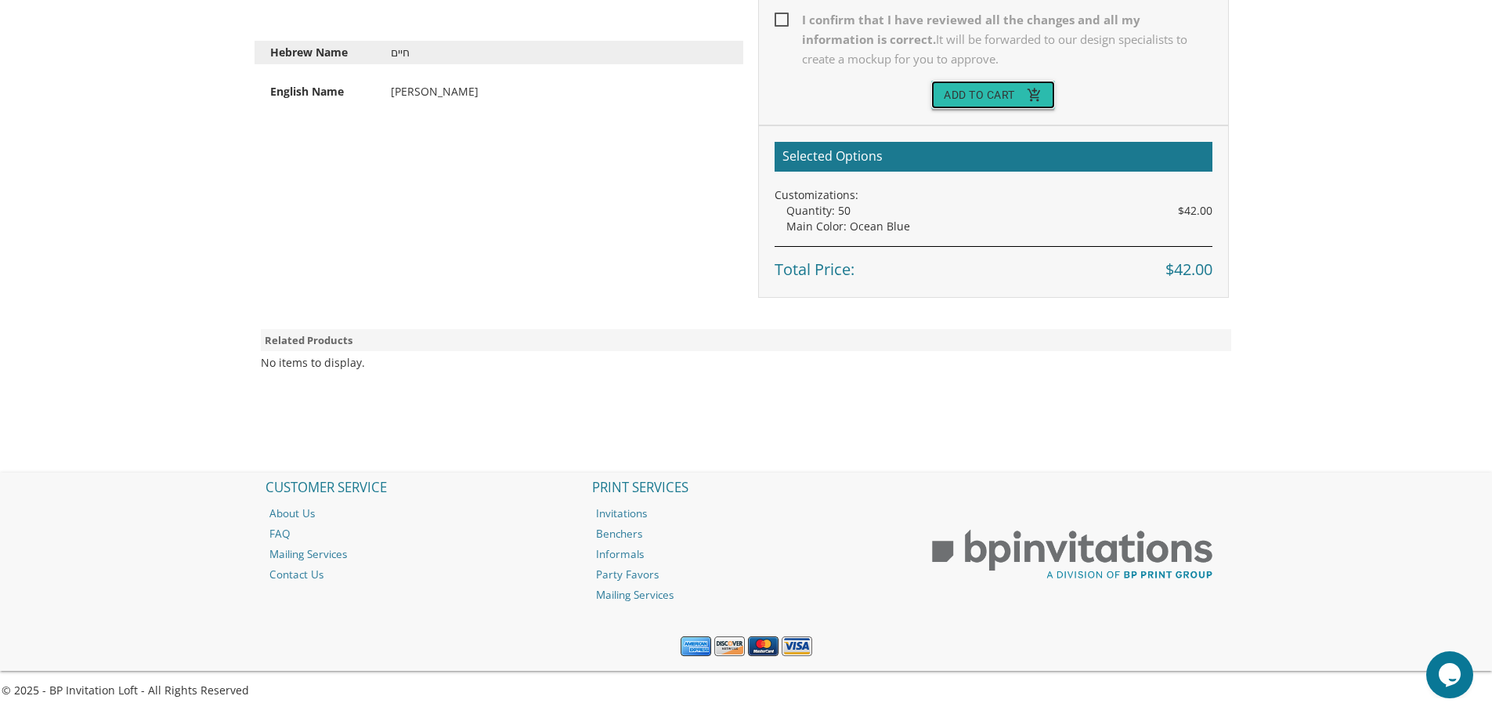
click at [968, 103] on button "Add To Cart add_shopping_cart" at bounding box center [994, 95] width 124 height 28
click at [787, 24] on span "I confirm that I have reviewed all the changes and all my information is correc…" at bounding box center [994, 39] width 438 height 59
click at [785, 24] on input "I confirm that I have reviewed all the changes and all my information is correc…" at bounding box center [780, 18] width 10 height 10
checkbox input "true"
click at [959, 91] on button "Add To Cart add_shopping_cart" at bounding box center [994, 95] width 124 height 28
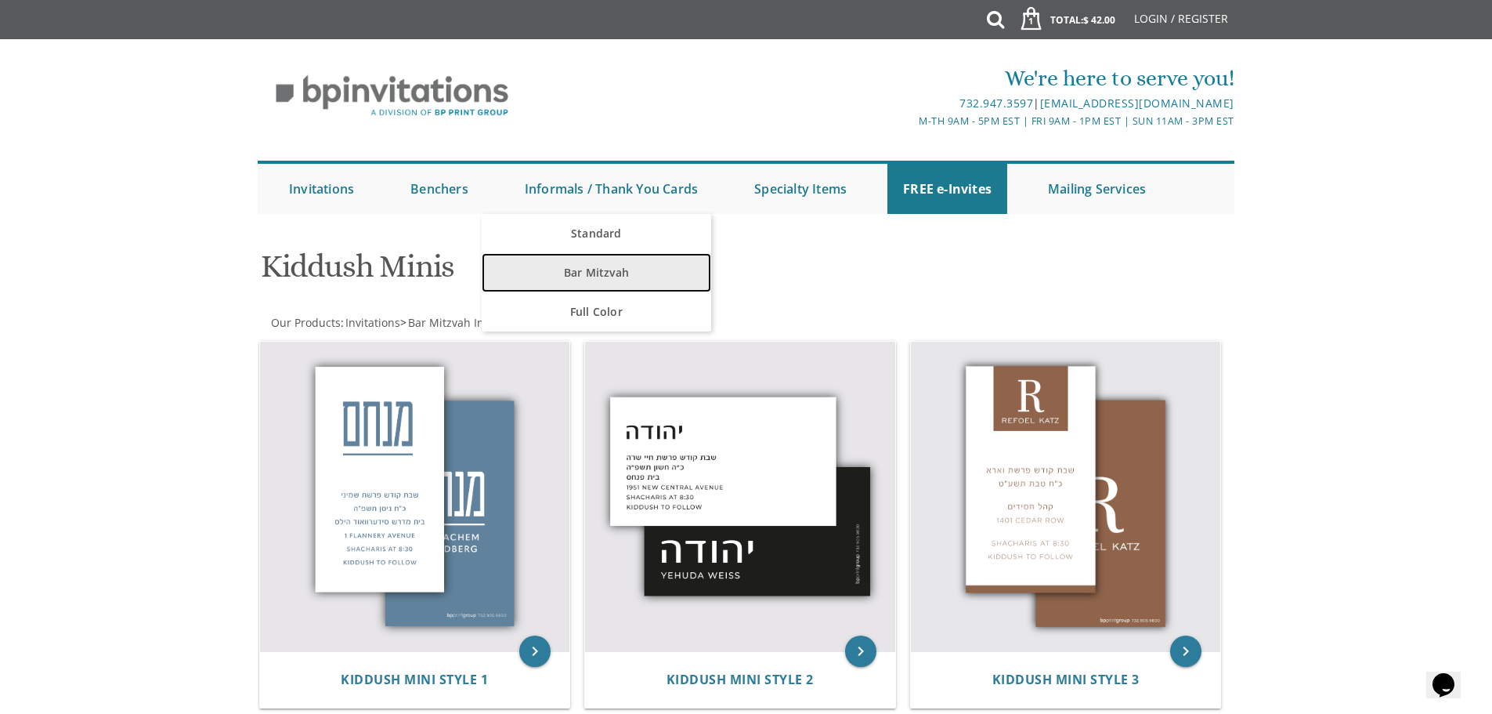
click at [620, 275] on link "Bar Mitzvah" at bounding box center [597, 272] width 230 height 39
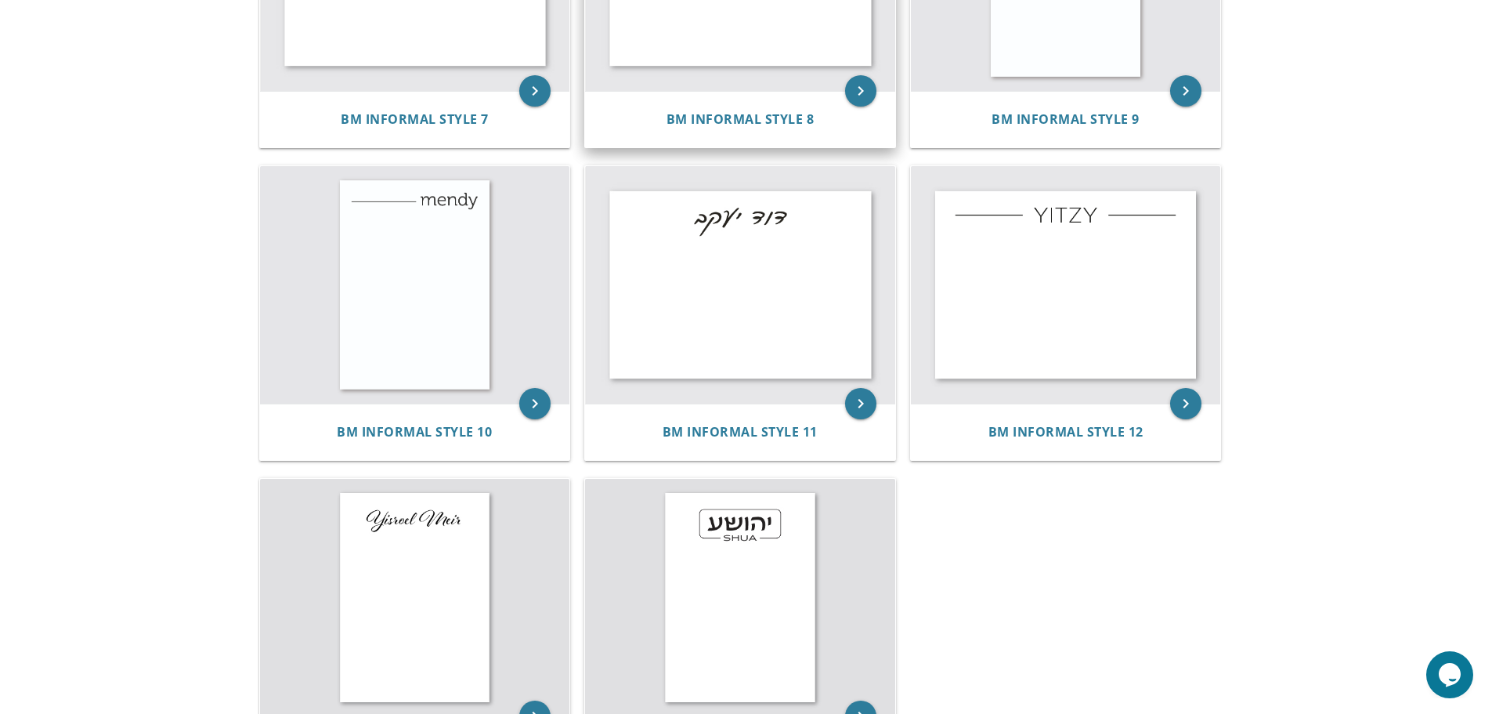
scroll to position [658, 0]
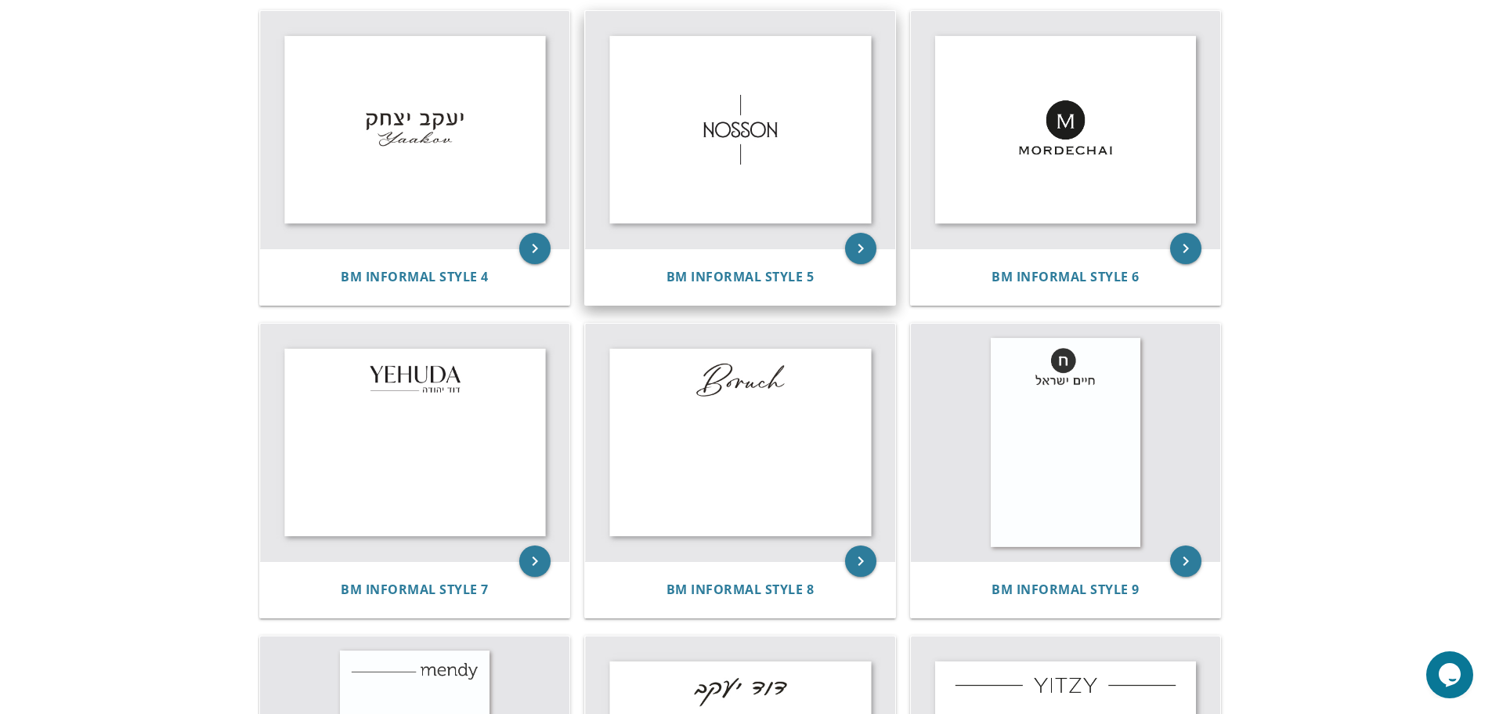
click at [696, 183] on img at bounding box center [740, 129] width 310 height 237
click at [804, 186] on img at bounding box center [740, 129] width 310 height 237
click at [864, 243] on icon "keyboard_arrow_right" at bounding box center [860, 248] width 31 height 31
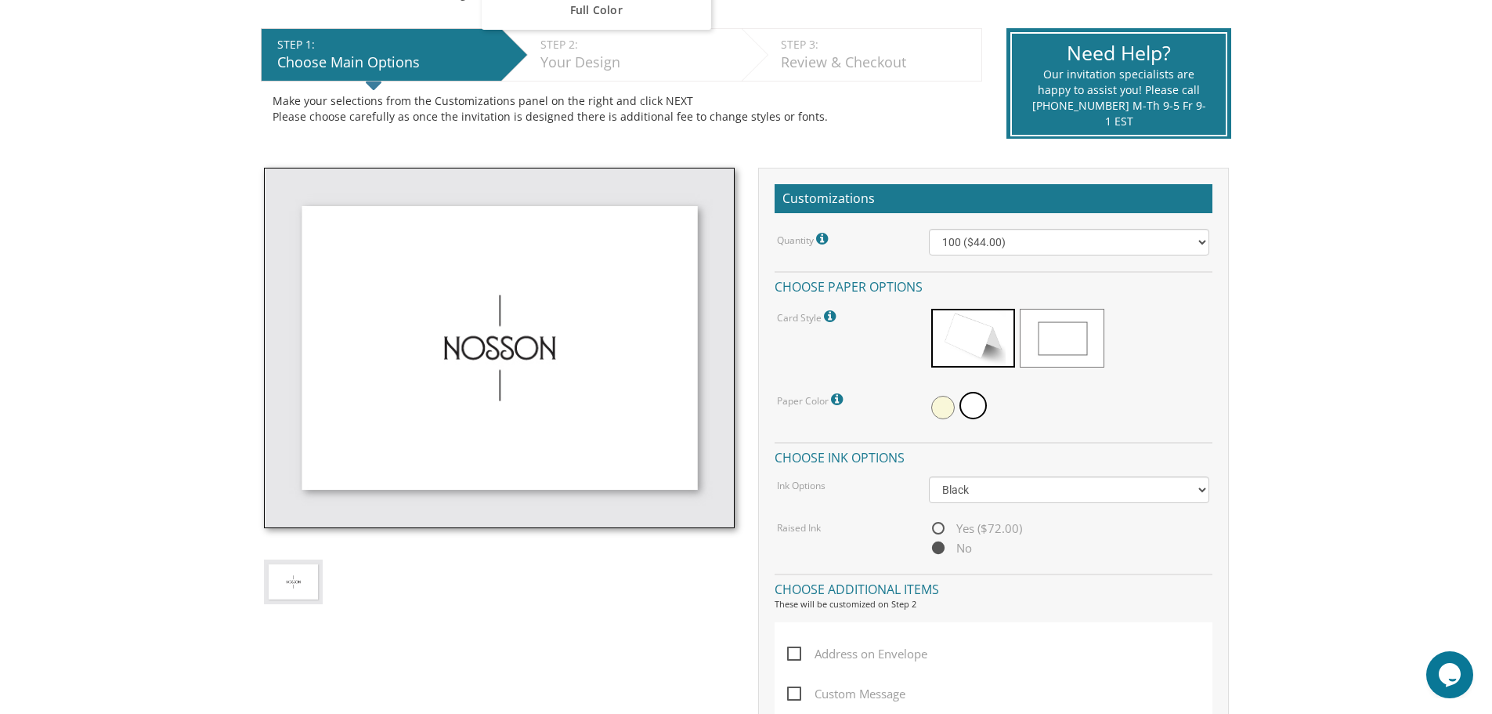
scroll to position [313, 0]
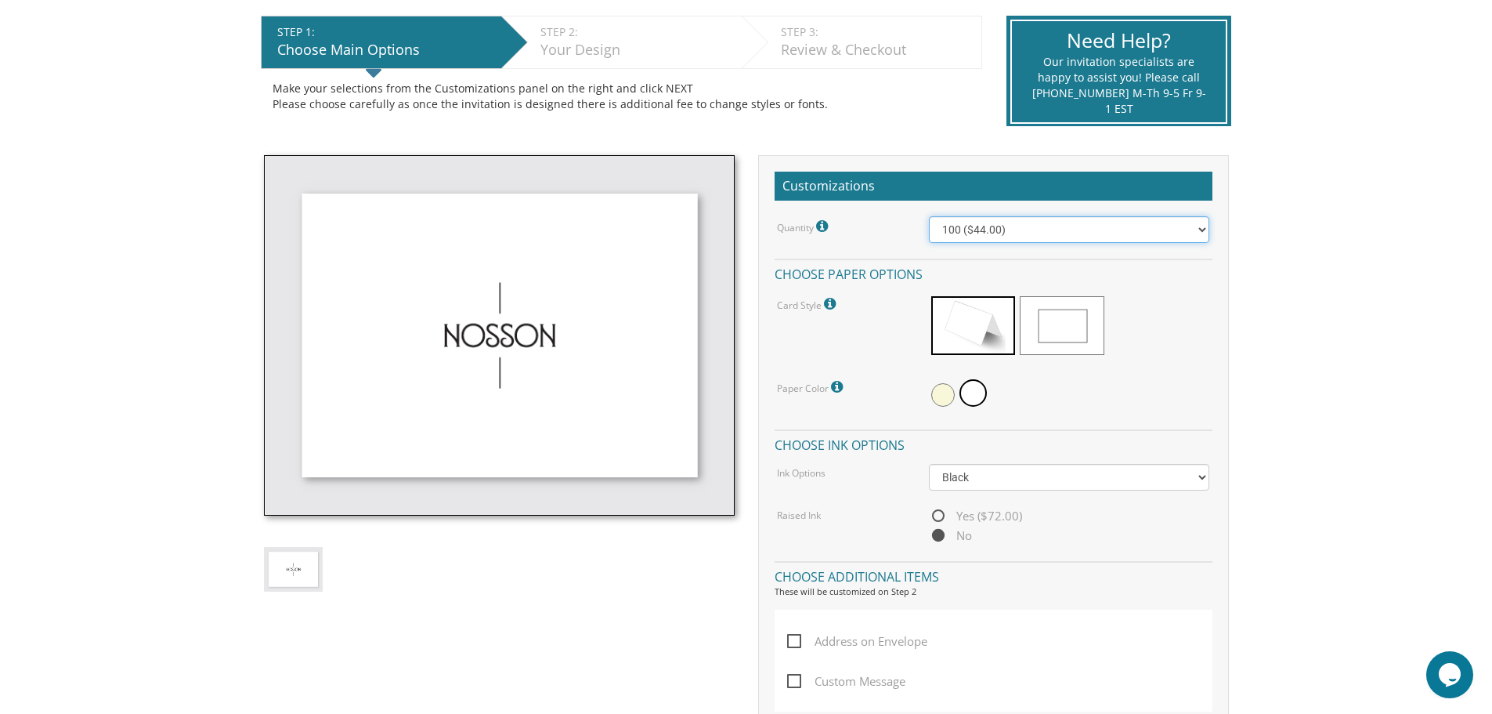
click at [971, 232] on select "100 ($44.00) 200 ($63.00) 300 ($82.00) 400 ($101.00) 500 ($120.00) 600 ($139.00…" at bounding box center [1069, 229] width 280 height 27
click at [929, 216] on select "100 ($44.00) 200 ($63.00) 300 ($82.00) 400 ($101.00) 500 ($120.00) 600 ($139.00…" at bounding box center [1069, 229] width 280 height 27
click at [969, 232] on select "100 ($44.00) 200 ($63.00) 300 ($82.00) 400 ($101.00) 500 ($120.00) 600 ($139.00…" at bounding box center [1069, 229] width 280 height 27
select select "200"
click at [929, 216] on select "100 ($44.00) 200 ($63.00) 300 ($82.00) 400 ($101.00) 500 ($120.00) 600 ($139.00…" at bounding box center [1069, 229] width 280 height 27
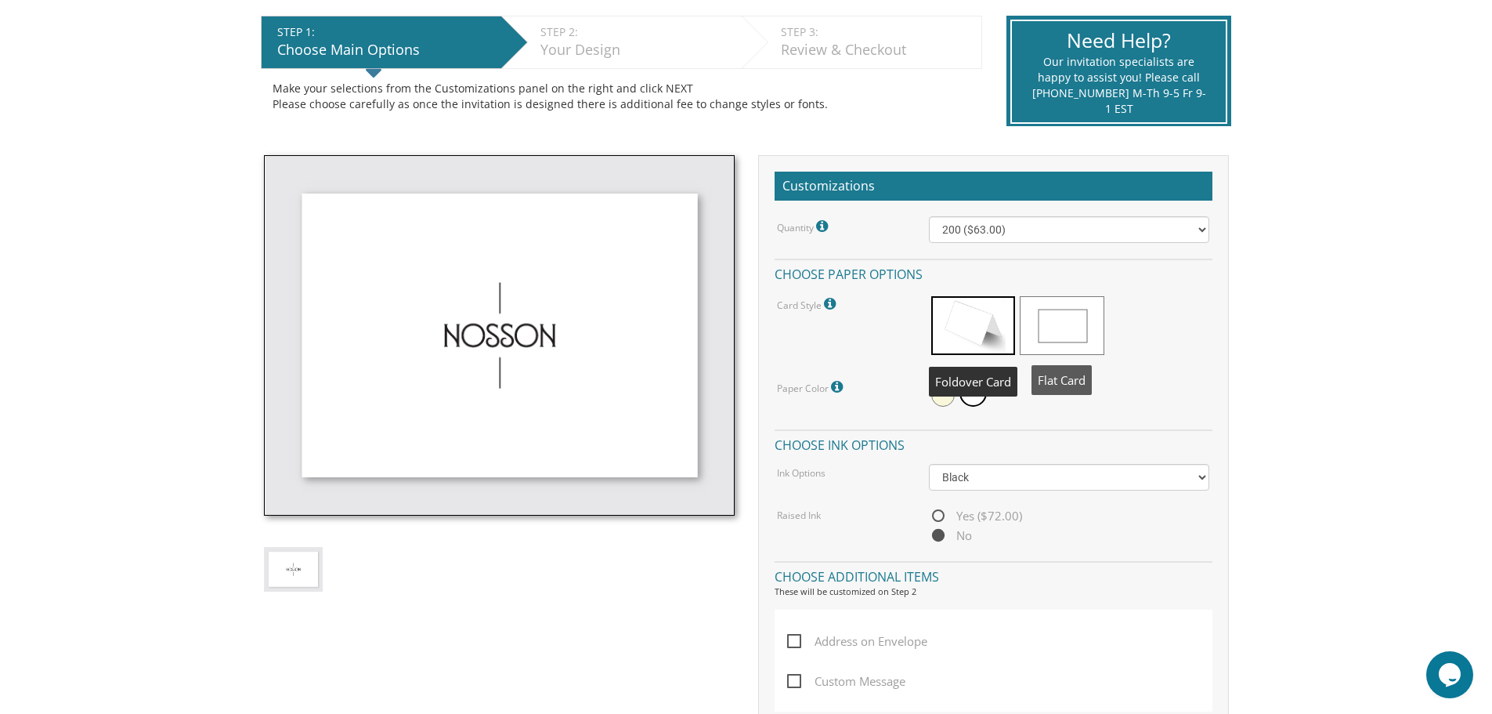
click at [1050, 324] on span at bounding box center [1062, 325] width 84 height 59
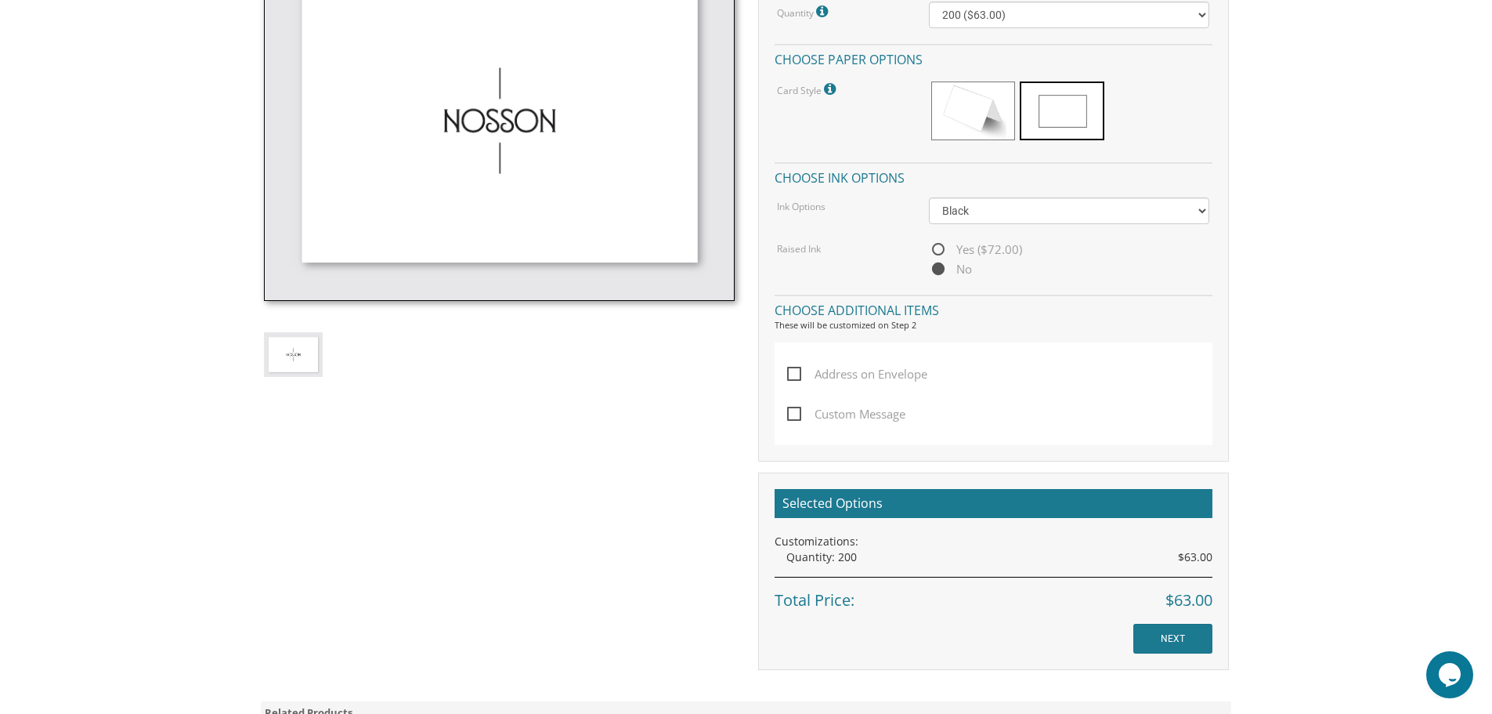
scroll to position [548, 0]
